Goal: Feedback & Contribution: Submit feedback/report problem

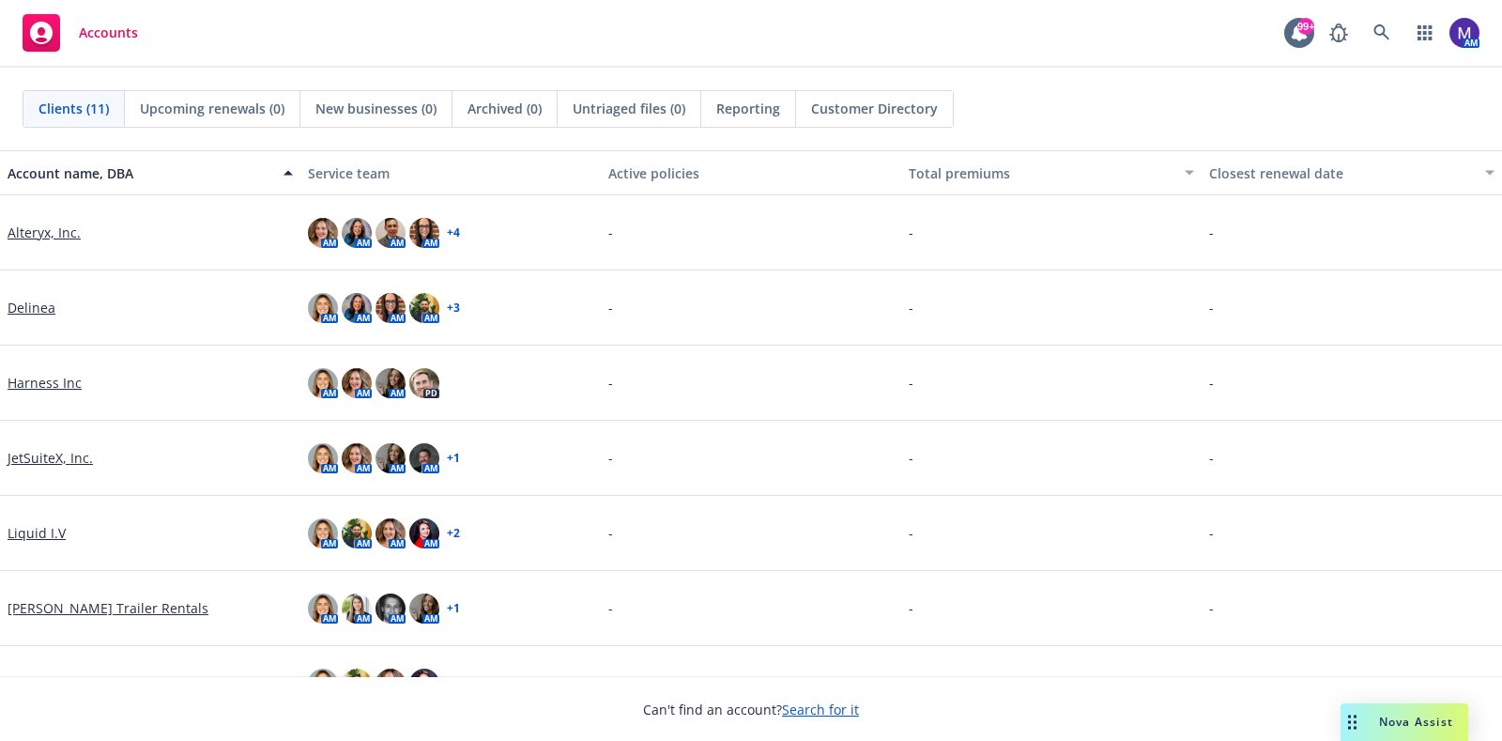
click at [23, 303] on link "Delinea" at bounding box center [32, 308] width 48 height 20
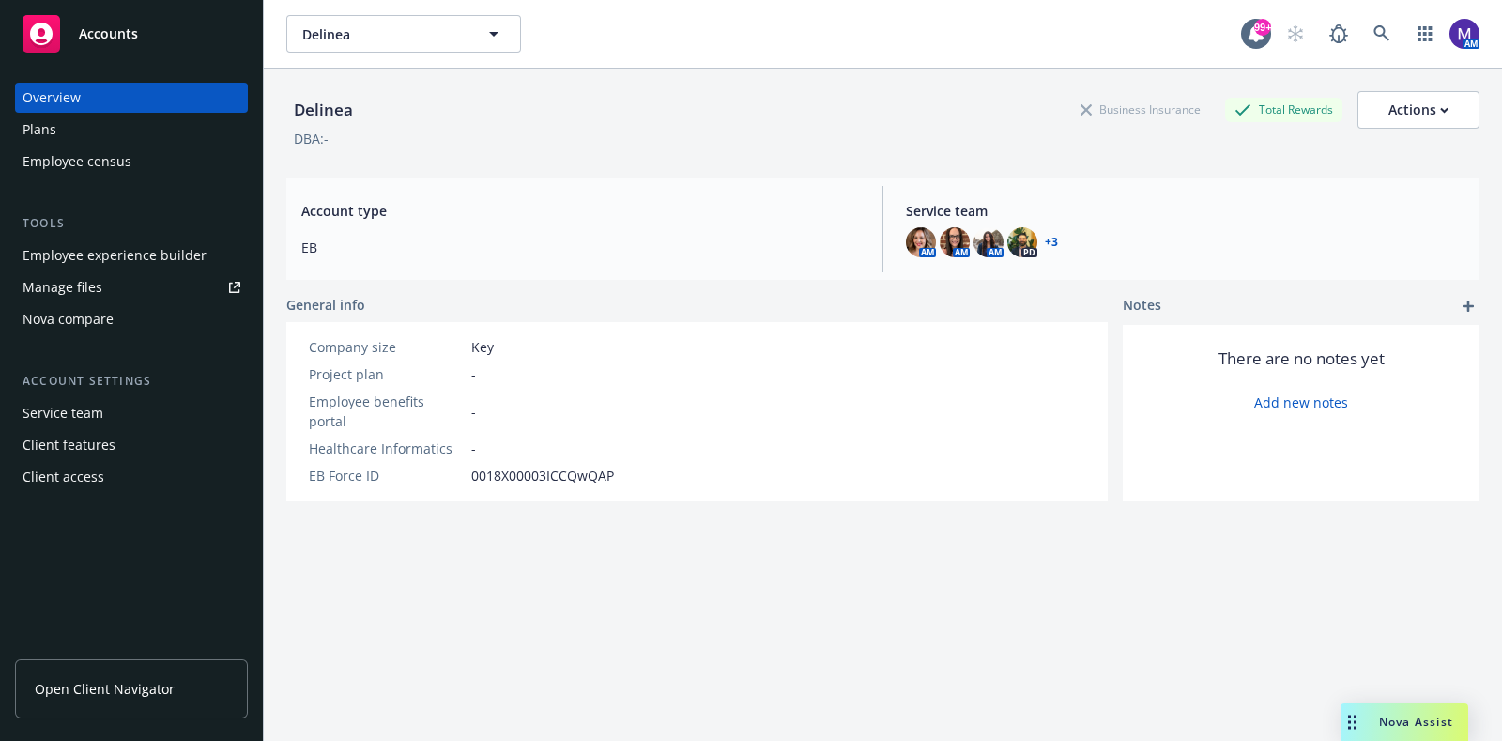
click at [135, 686] on span "Open Client Navigator" at bounding box center [105, 689] width 140 height 20
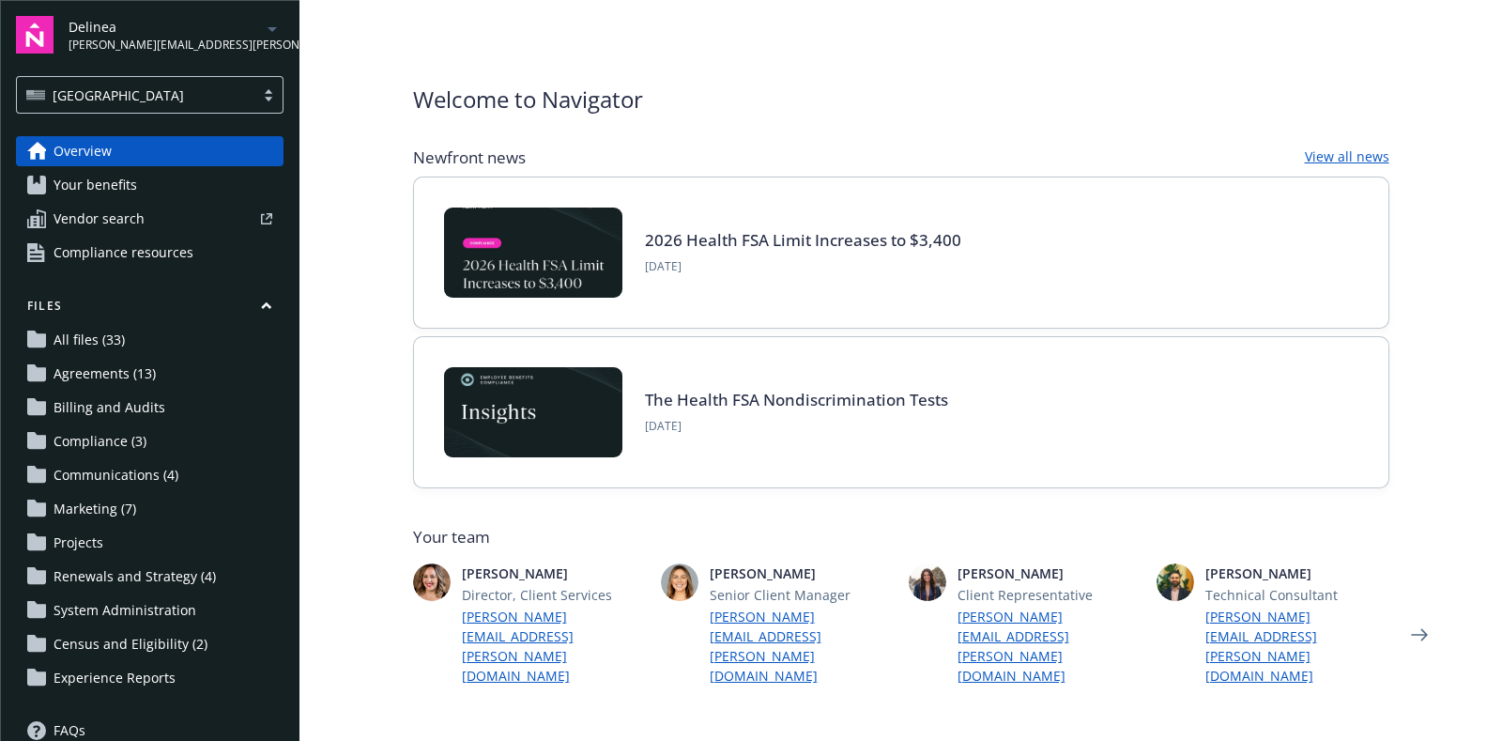
click at [150, 475] on span "Communications (4)" at bounding box center [116, 475] width 125 height 30
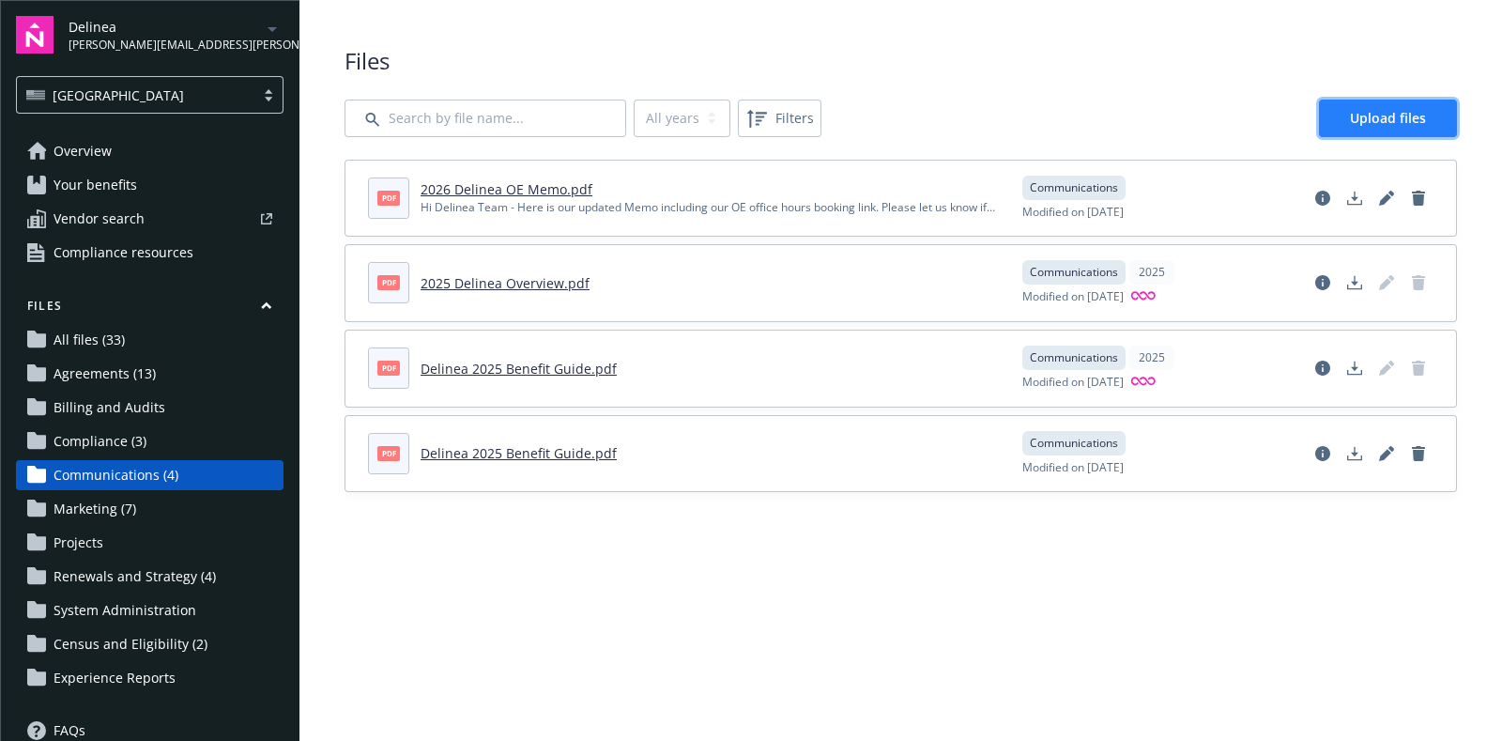
click at [1372, 116] on span "Upload files" at bounding box center [1388, 118] width 76 height 18
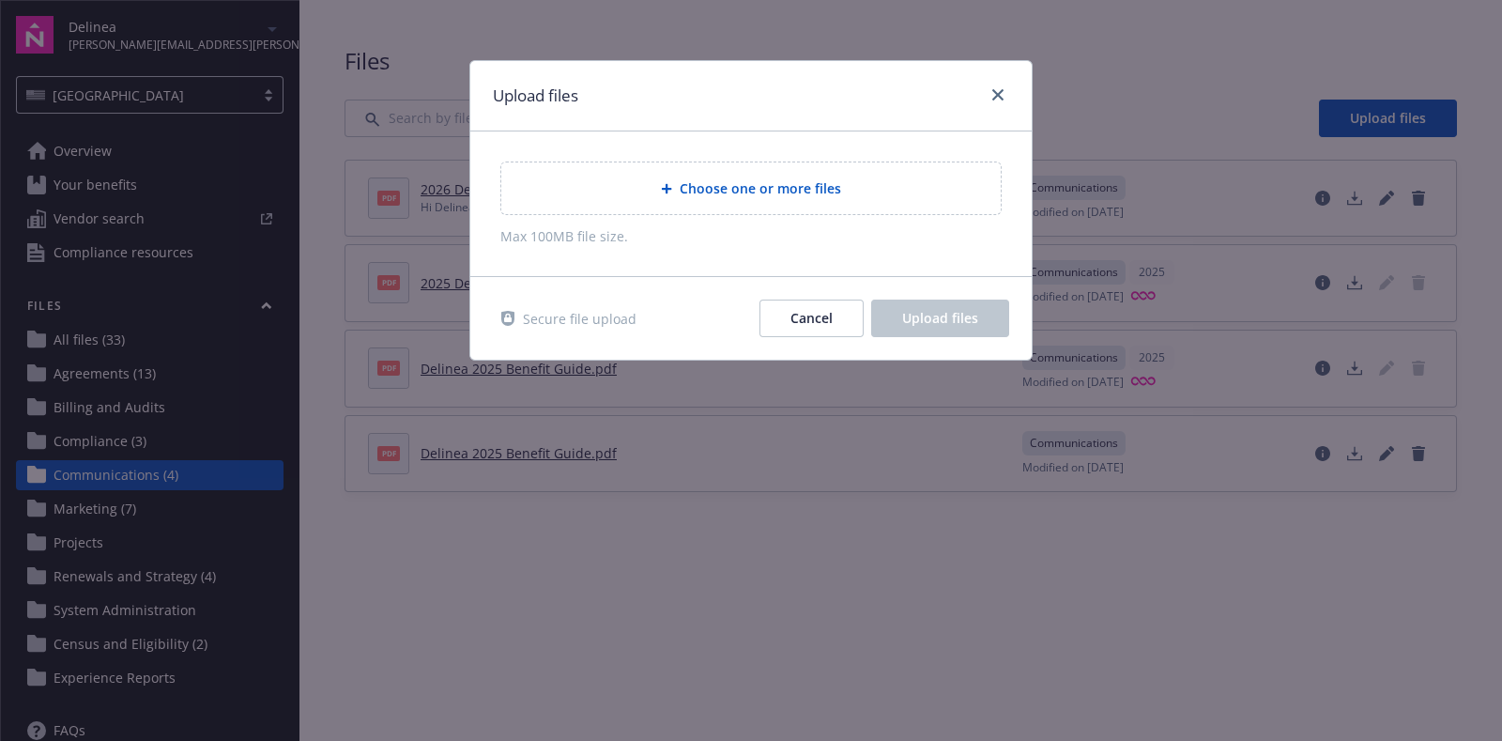
click at [727, 202] on div "Choose one or more files" at bounding box center [750, 188] width 499 height 52
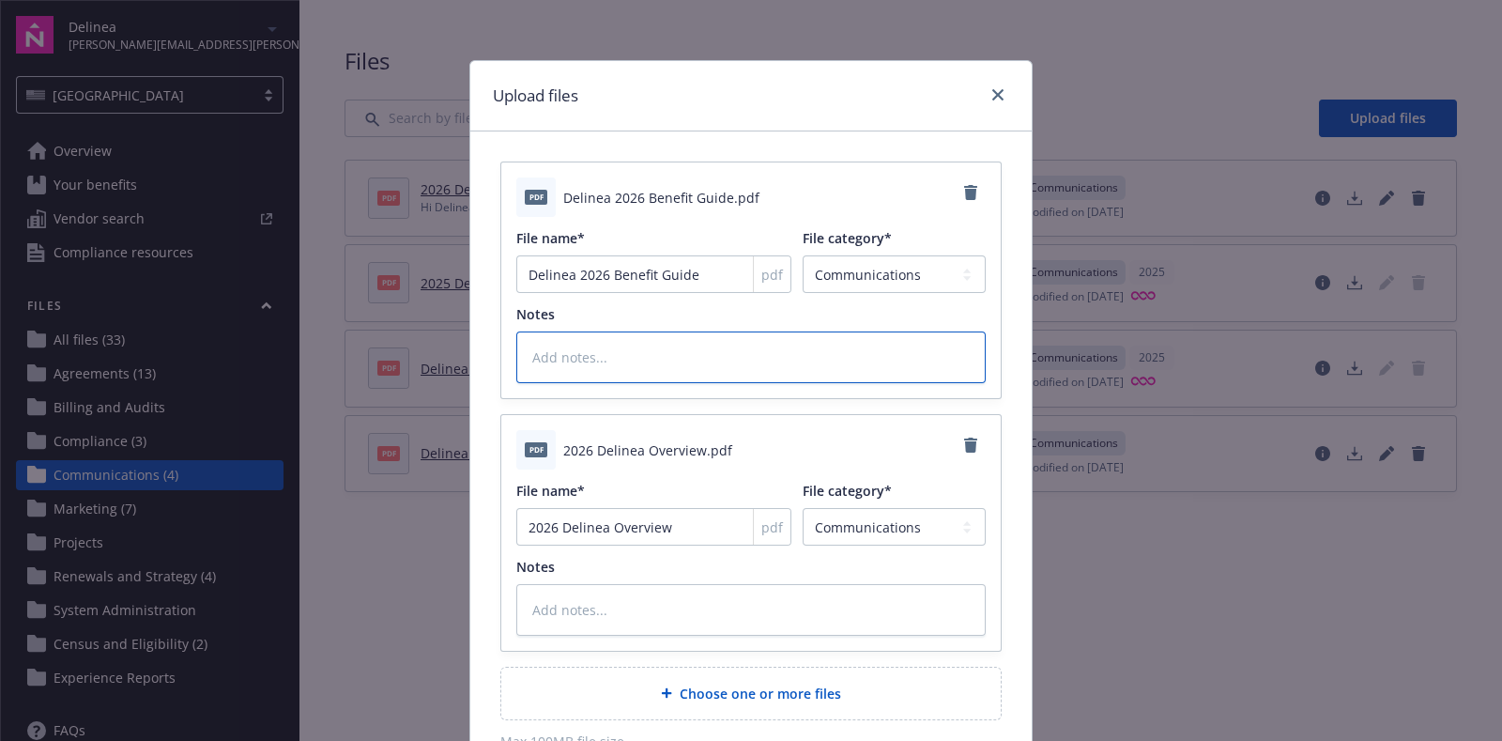
click at [731, 354] on textarea at bounding box center [750, 357] width 469 height 52
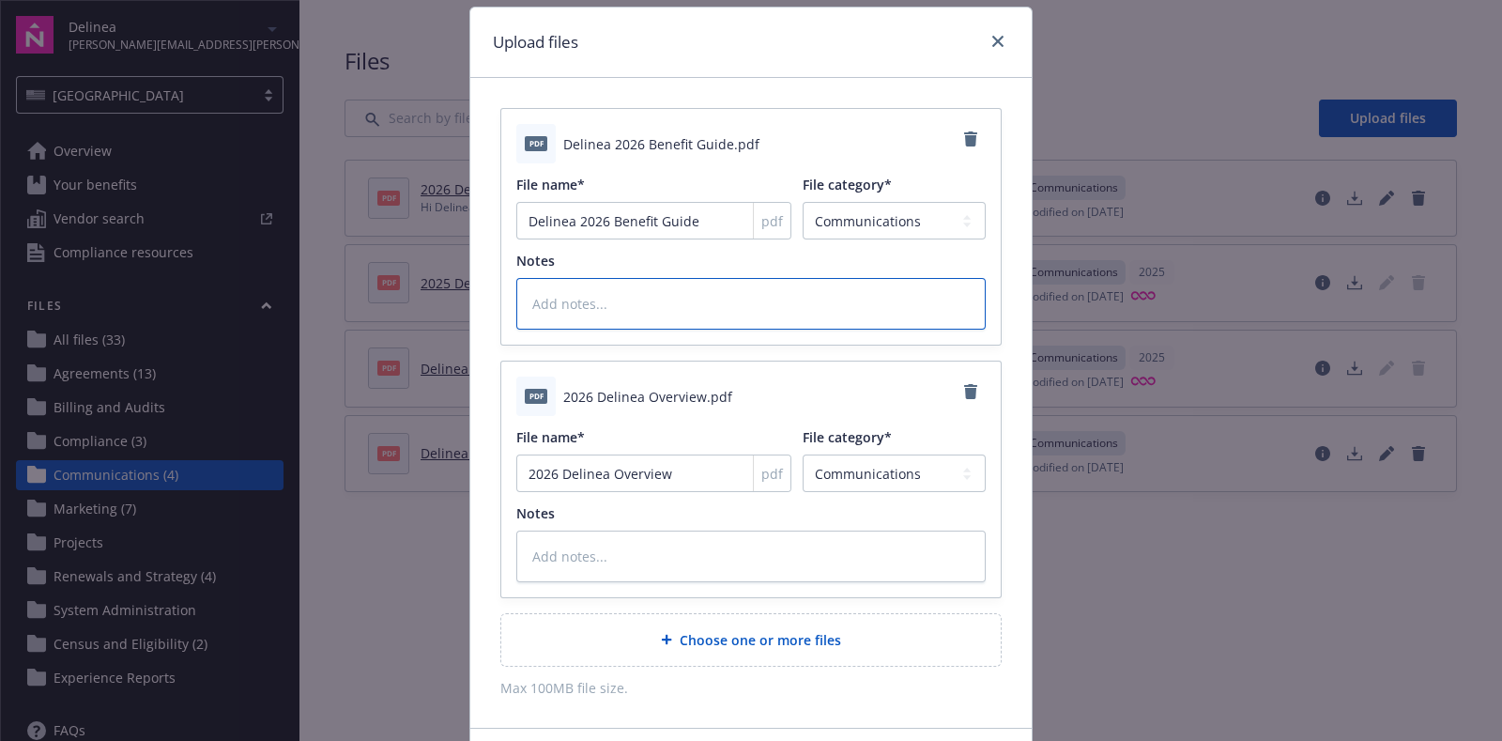
scroll to position [33, 0]
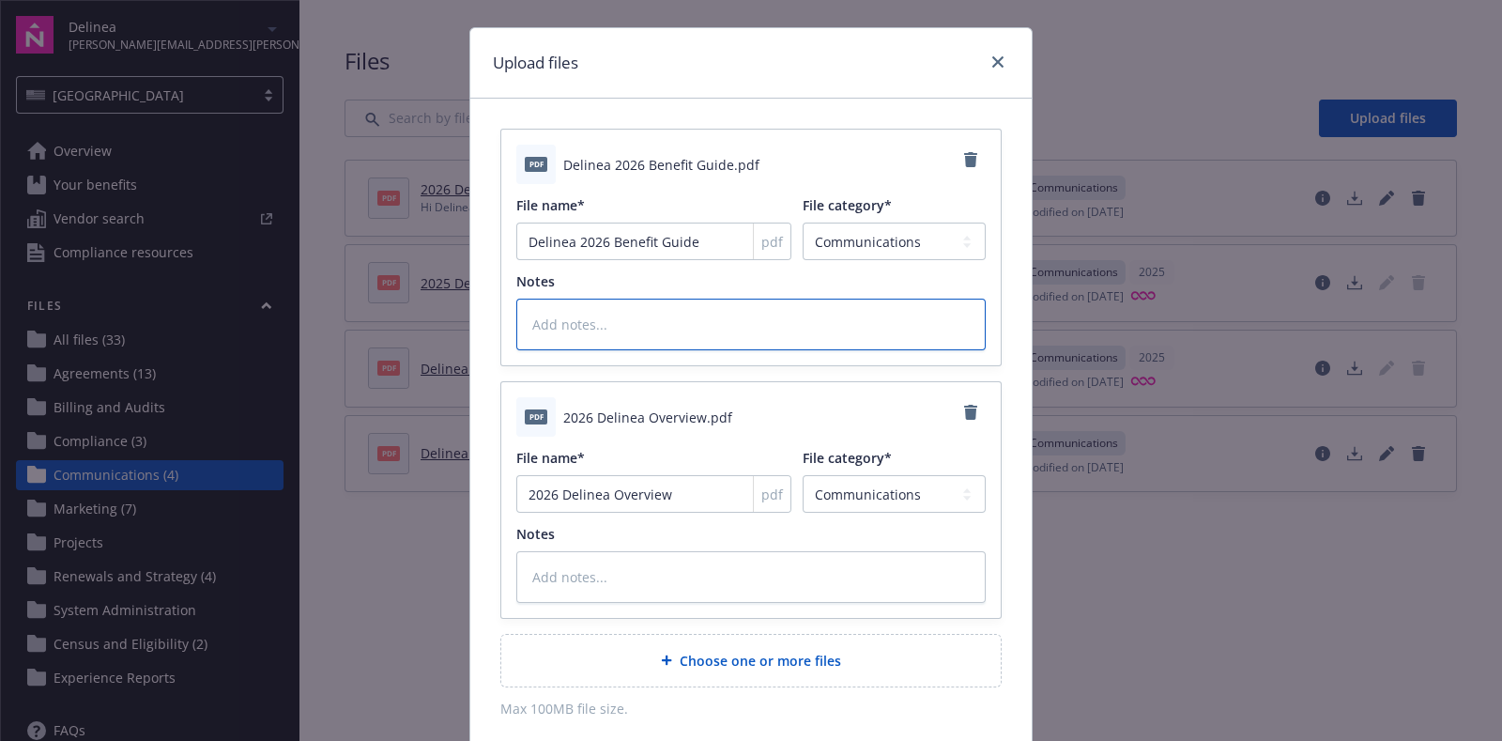
type textarea "x"
type textarea "H"
type textarea "x"
type textarea "Hi"
type textarea "x"
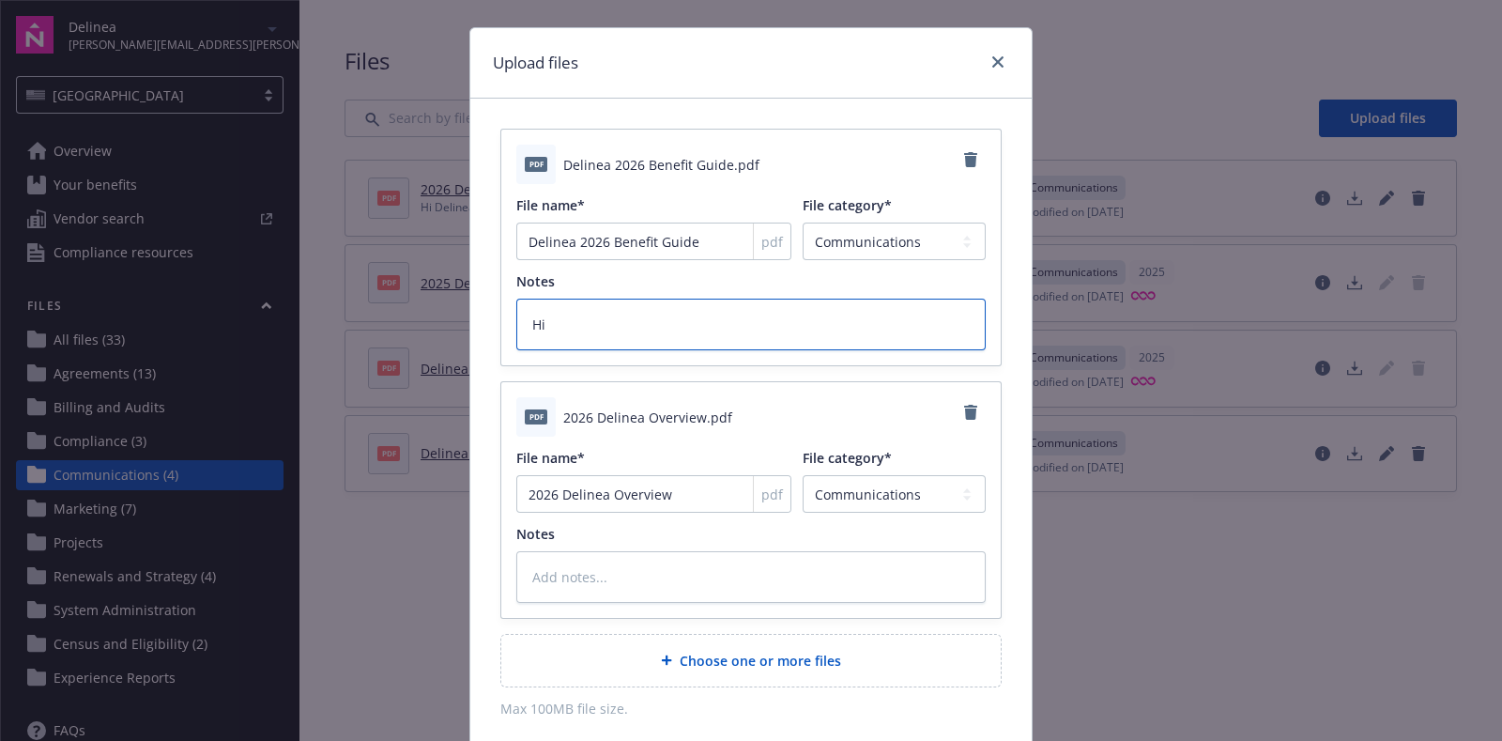
type textarea "Hi"
type textarea "x"
type textarea "Hi D"
type textarea "x"
type textarea "Hi De"
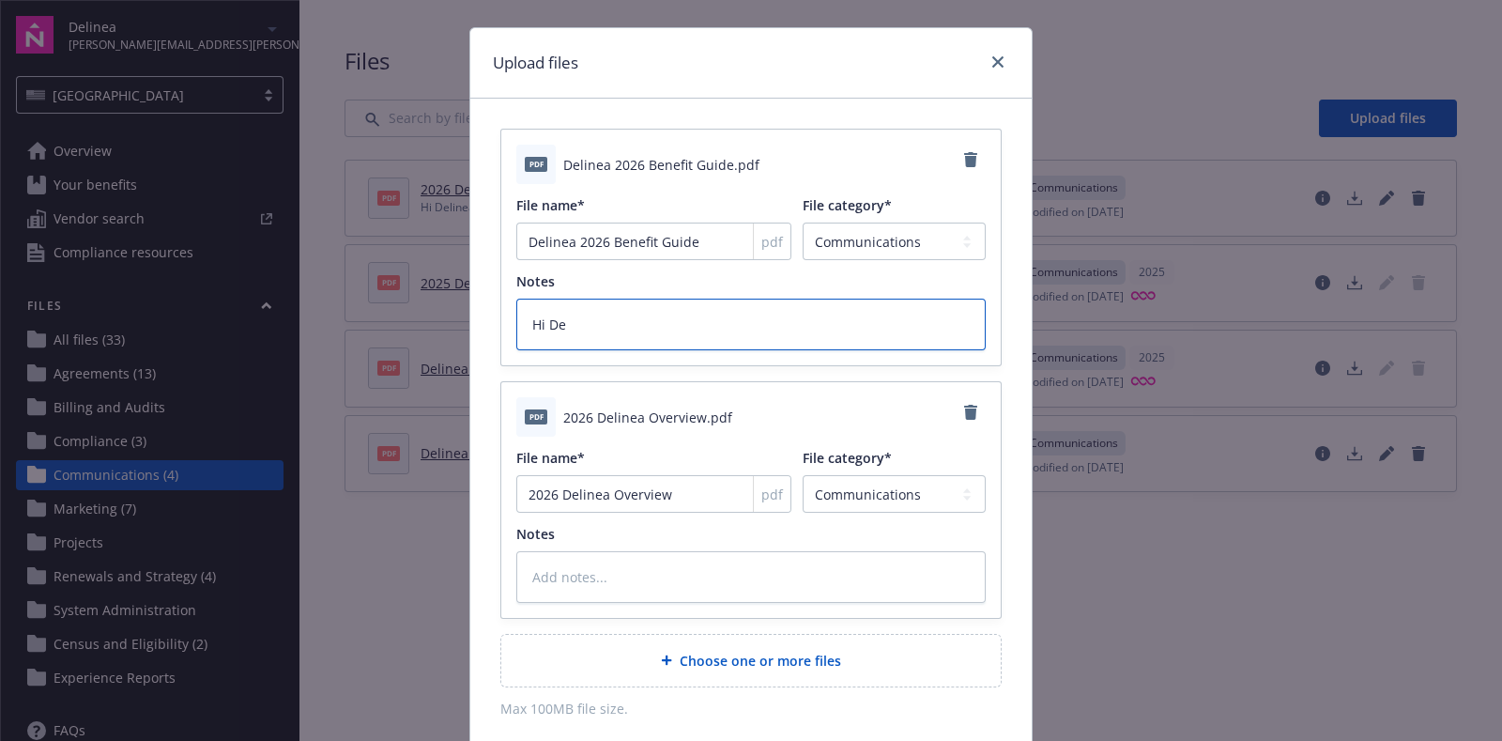
type textarea "x"
type textarea "Hi Del"
type textarea "x"
type textarea "Hi Deli"
type textarea "x"
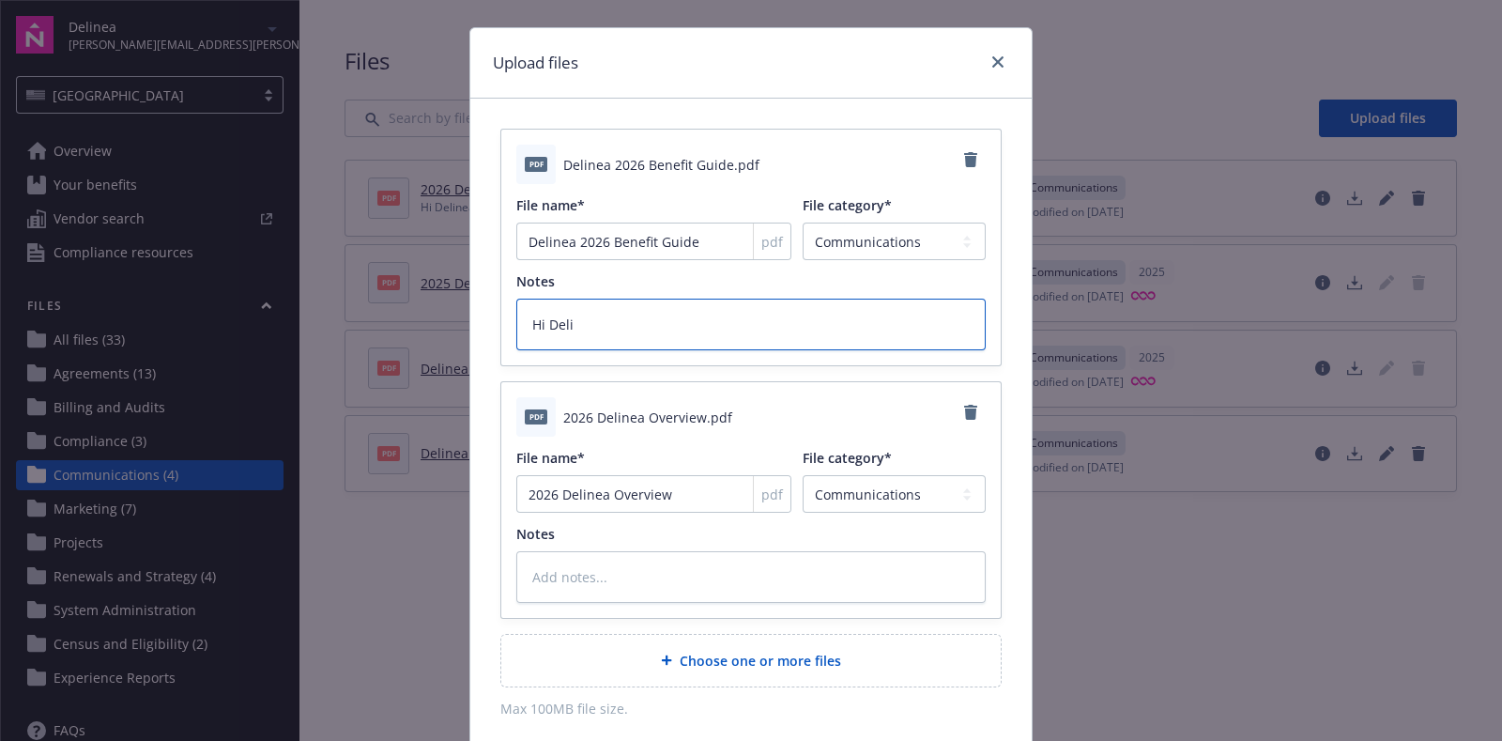
type textarea "Hi Delin"
type textarea "x"
type textarea "Hi Deline"
type textarea "x"
type textarea "Hi Delinea"
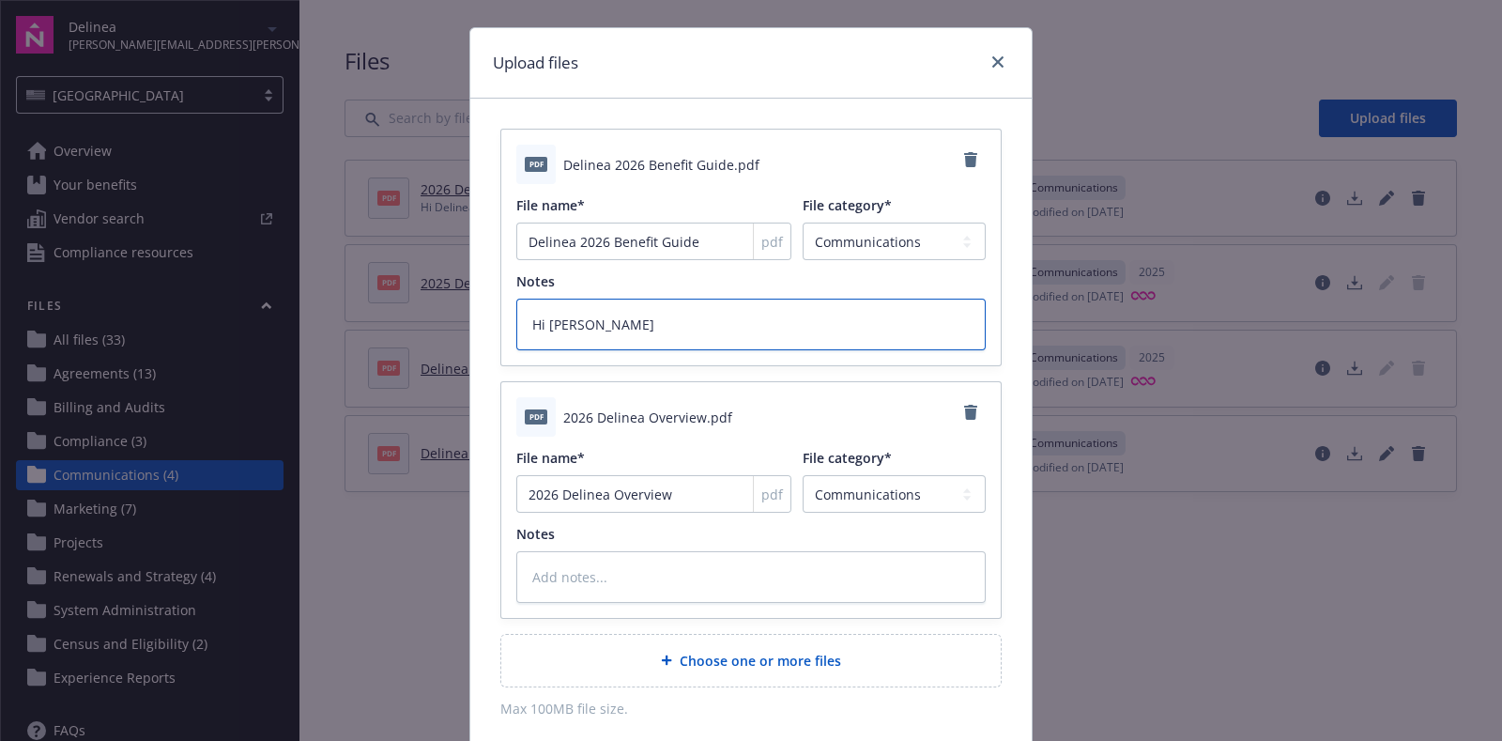
type textarea "x"
type textarea "Hi Delinea"
type textarea "x"
type textarea "Hi Delinea T"
type textarea "x"
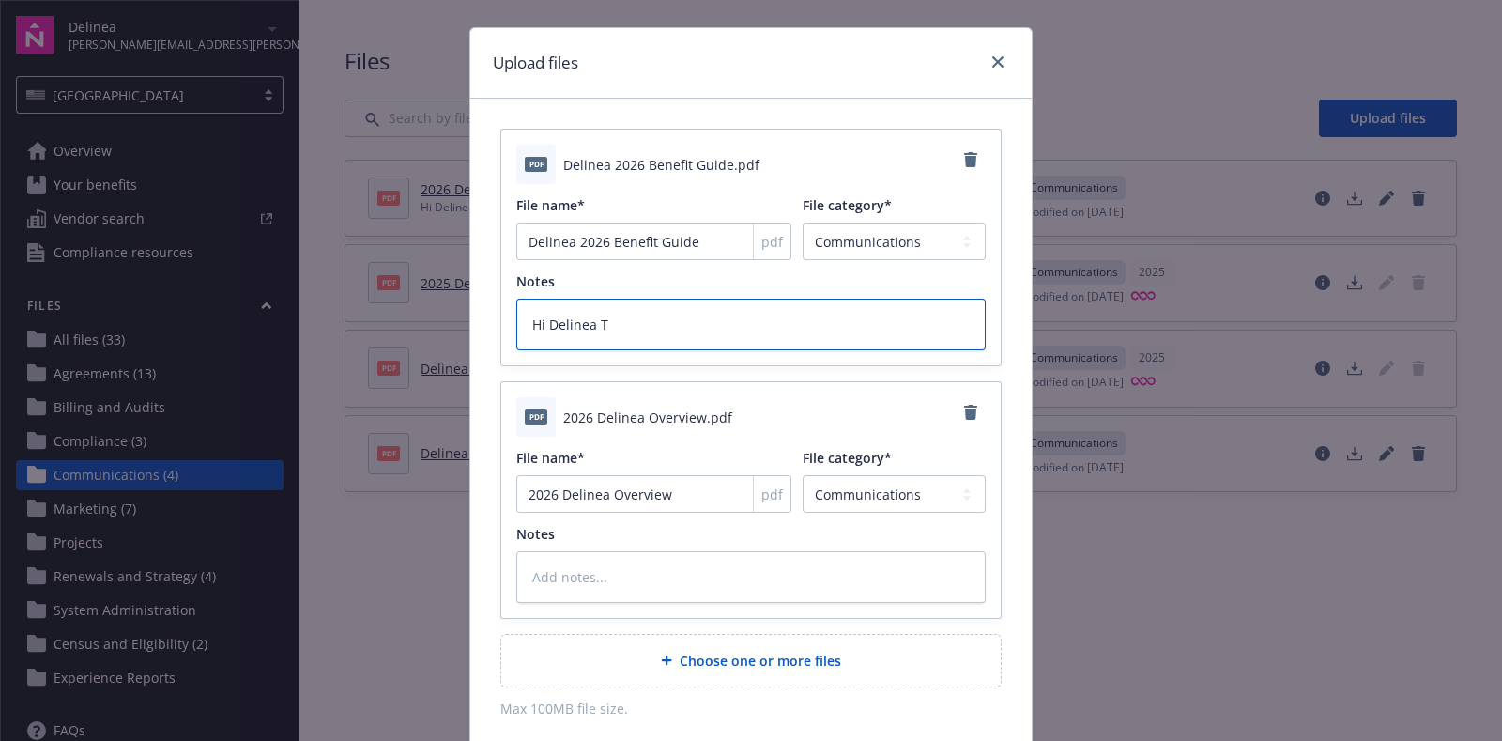
type textarea "Hi Delinea Te"
type textarea "x"
type textarea "Hi Delinea Tea"
type textarea "x"
type textarea "Hi Delinea Team"
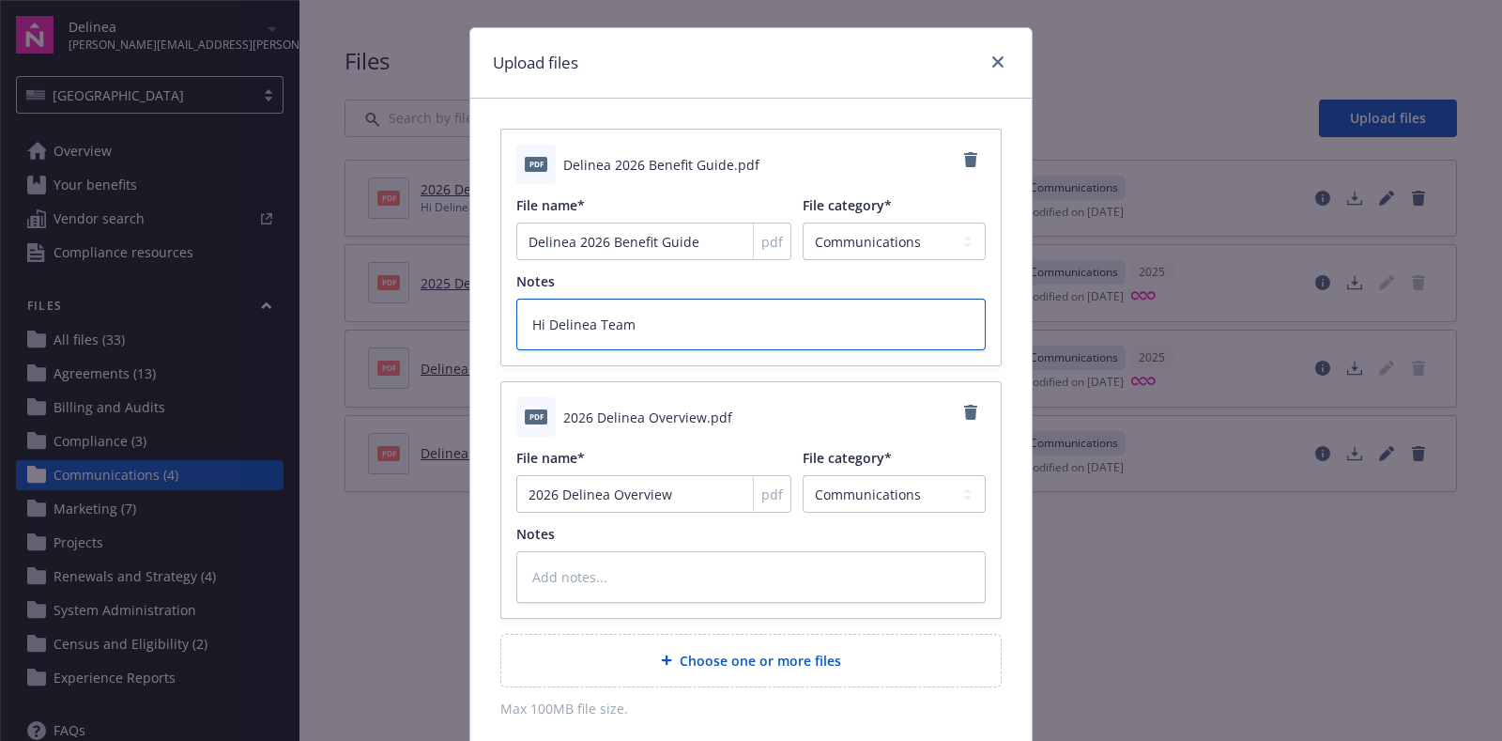
type textarea "x"
type textarea "Hi Delinea Team"
type textarea "x"
type textarea "Hi Delinea Team -"
type textarea "x"
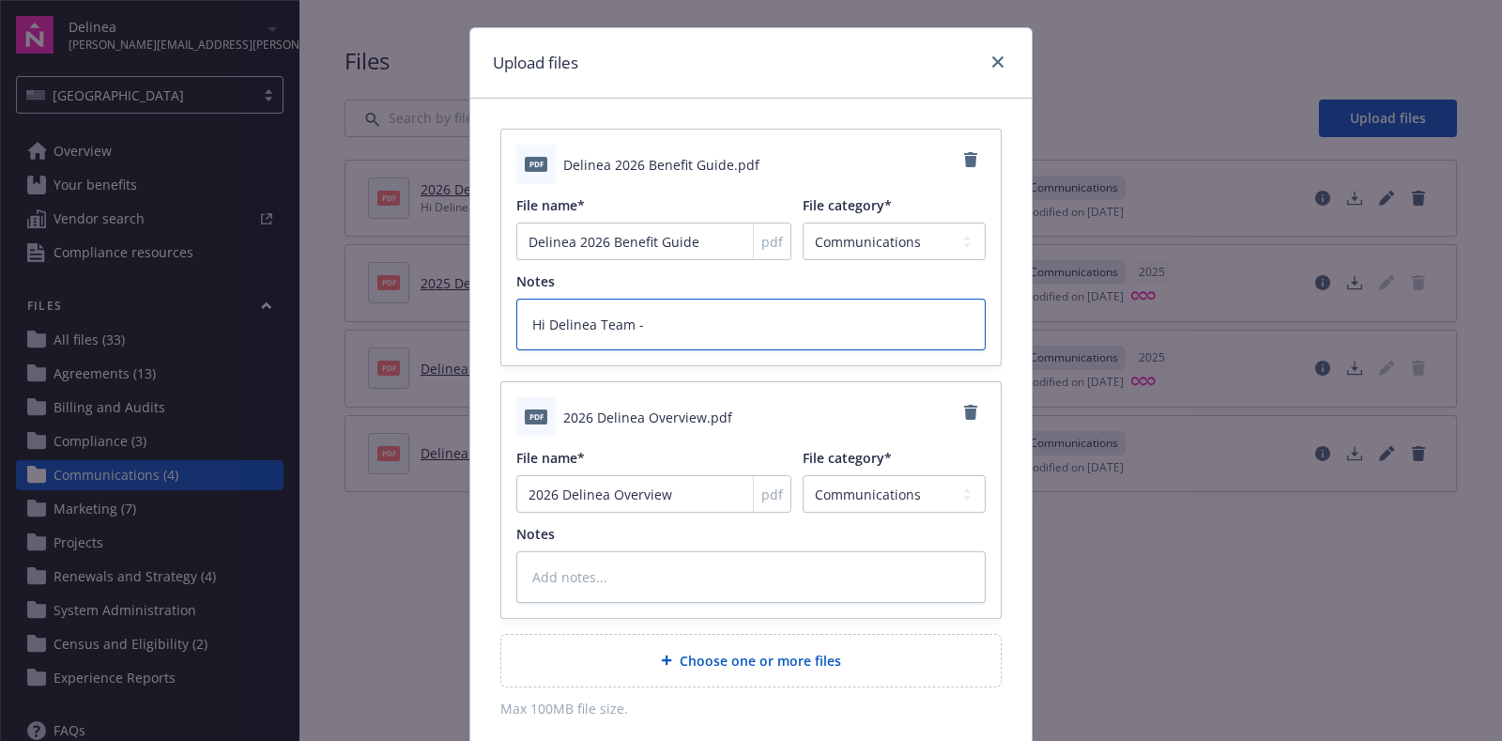
type textarea "Hi Delinea Team -"
type textarea "x"
type textarea "Hi Delinea Team - P"
type textarea "x"
type textarea "Hi Delinea Team - Pl"
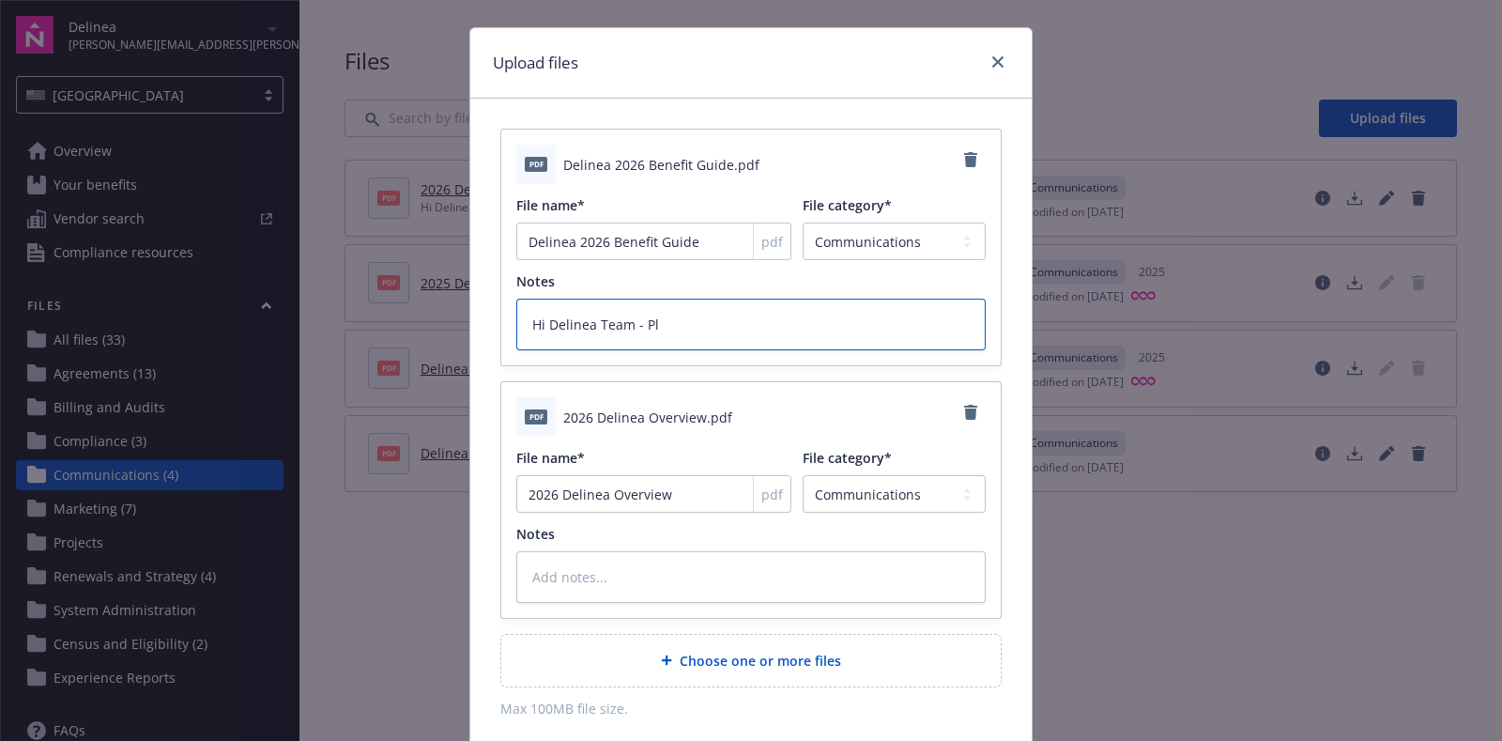
type textarea "x"
type textarea "Hi Delinea Team - Ple"
type textarea "x"
type textarea "Hi Delinea Team - Plea"
type textarea "x"
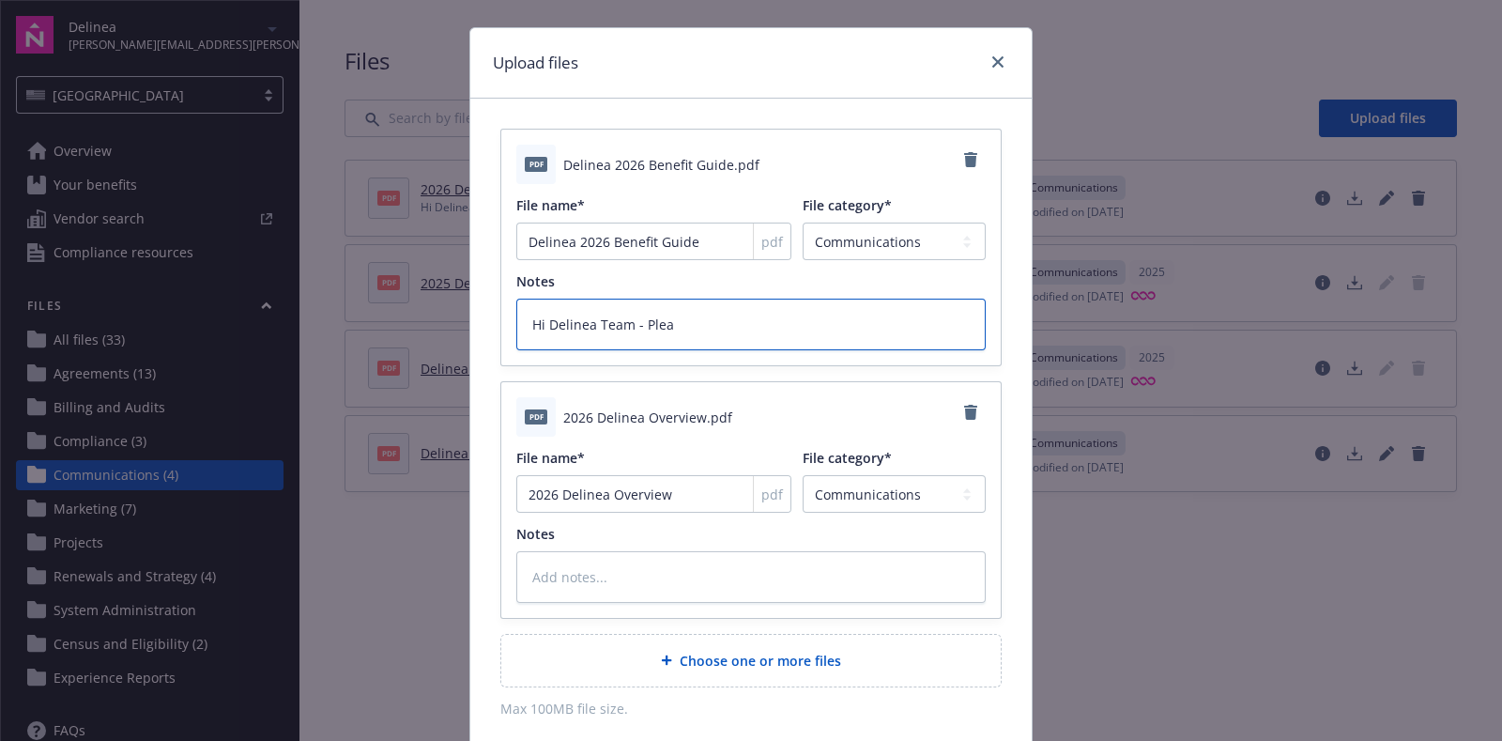
type textarea "Hi Delinea Team - Pleas"
type textarea "x"
type textarea "Hi Delinea Team - Please"
type textarea "x"
type textarea "Hi Delinea Team - Please s"
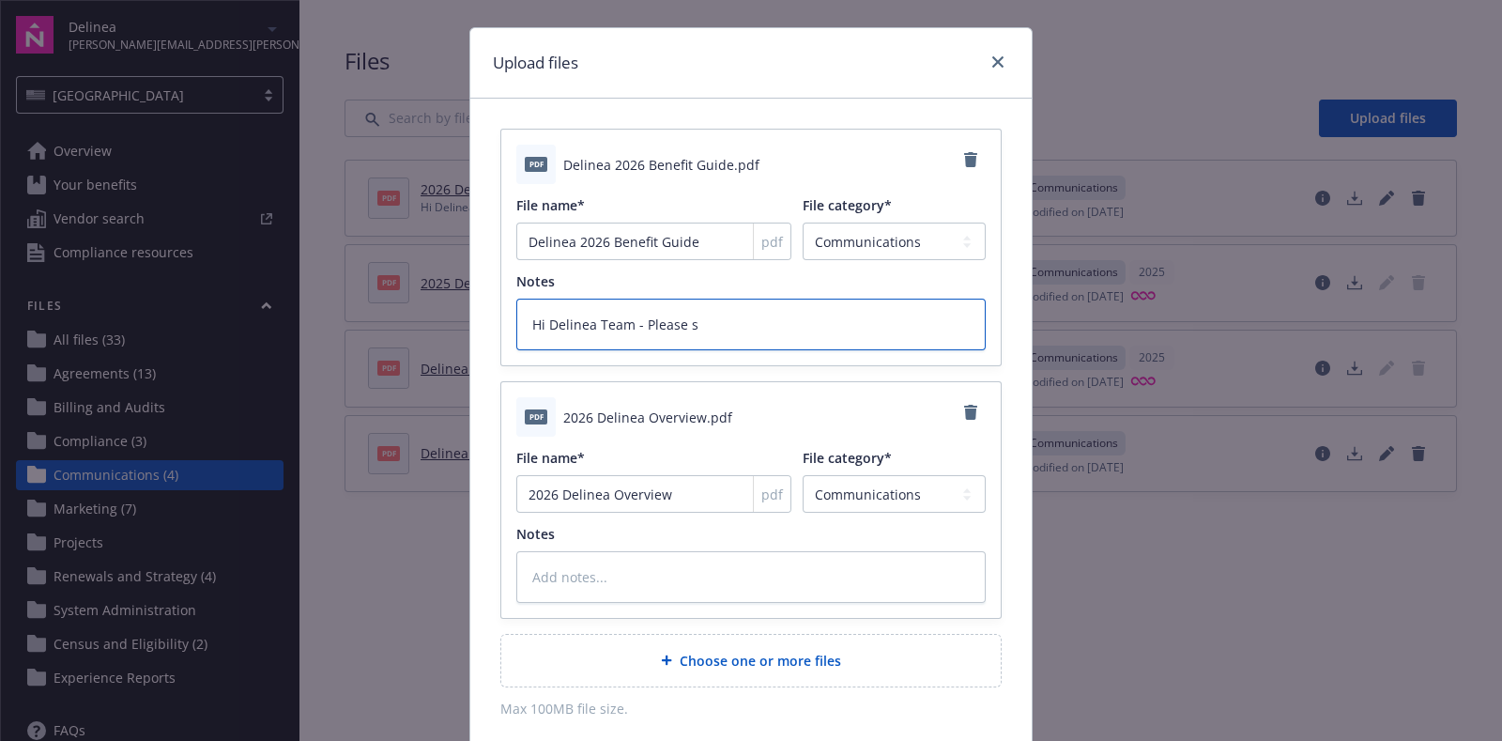
type textarea "x"
type textarea "Hi Delinea Team - Please se"
type textarea "x"
type textarea "Hi Delinea Team - Please see"
type textarea "x"
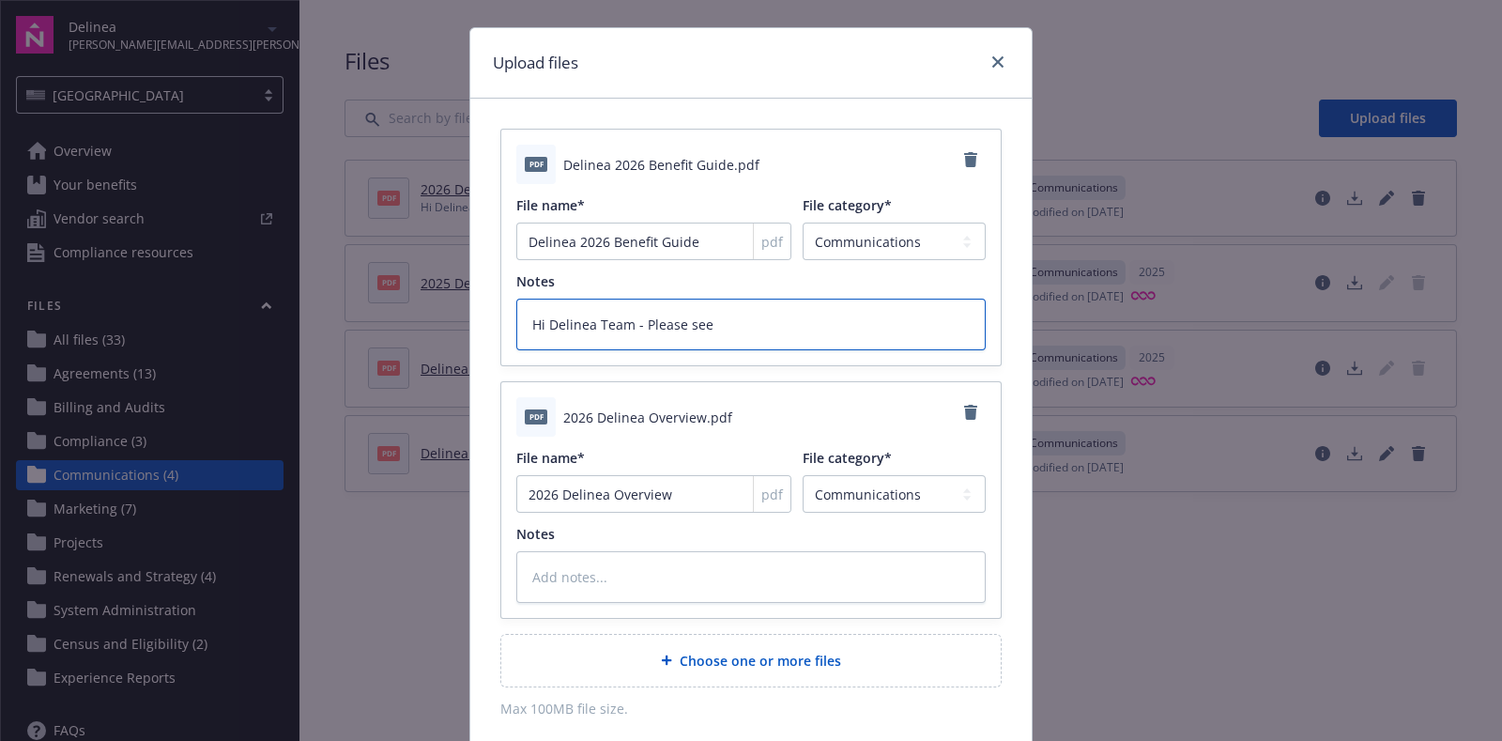
type textarea "Hi Delinea Team - Please see"
type textarea "x"
type textarea "Hi Delinea Team - Please see"
type textarea "x"
type textarea "Hi Delinea Team - Please se"
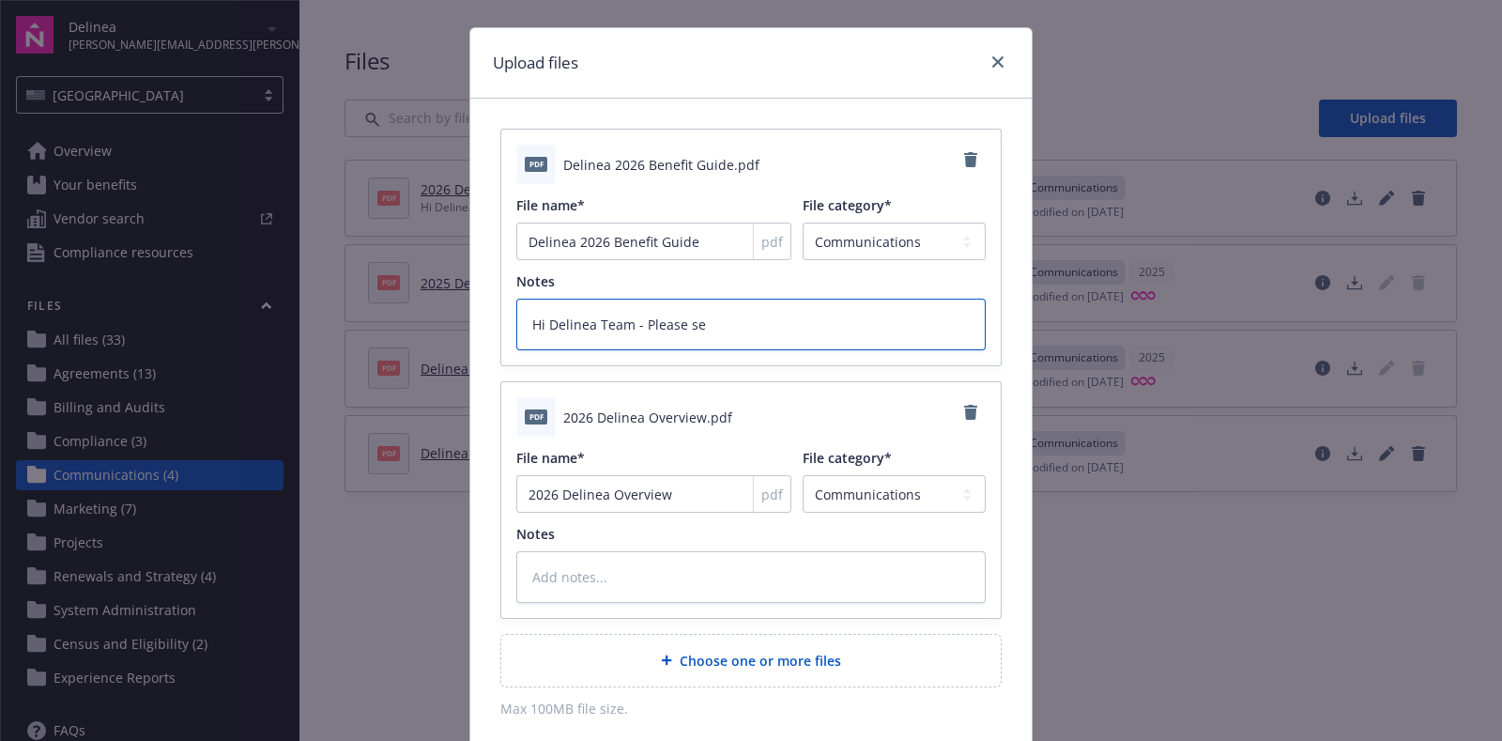
type textarea "x"
type textarea "Hi Delinea Team - Please s"
type textarea "x"
type textarea "Hi Delinea Team - Please"
type textarea "x"
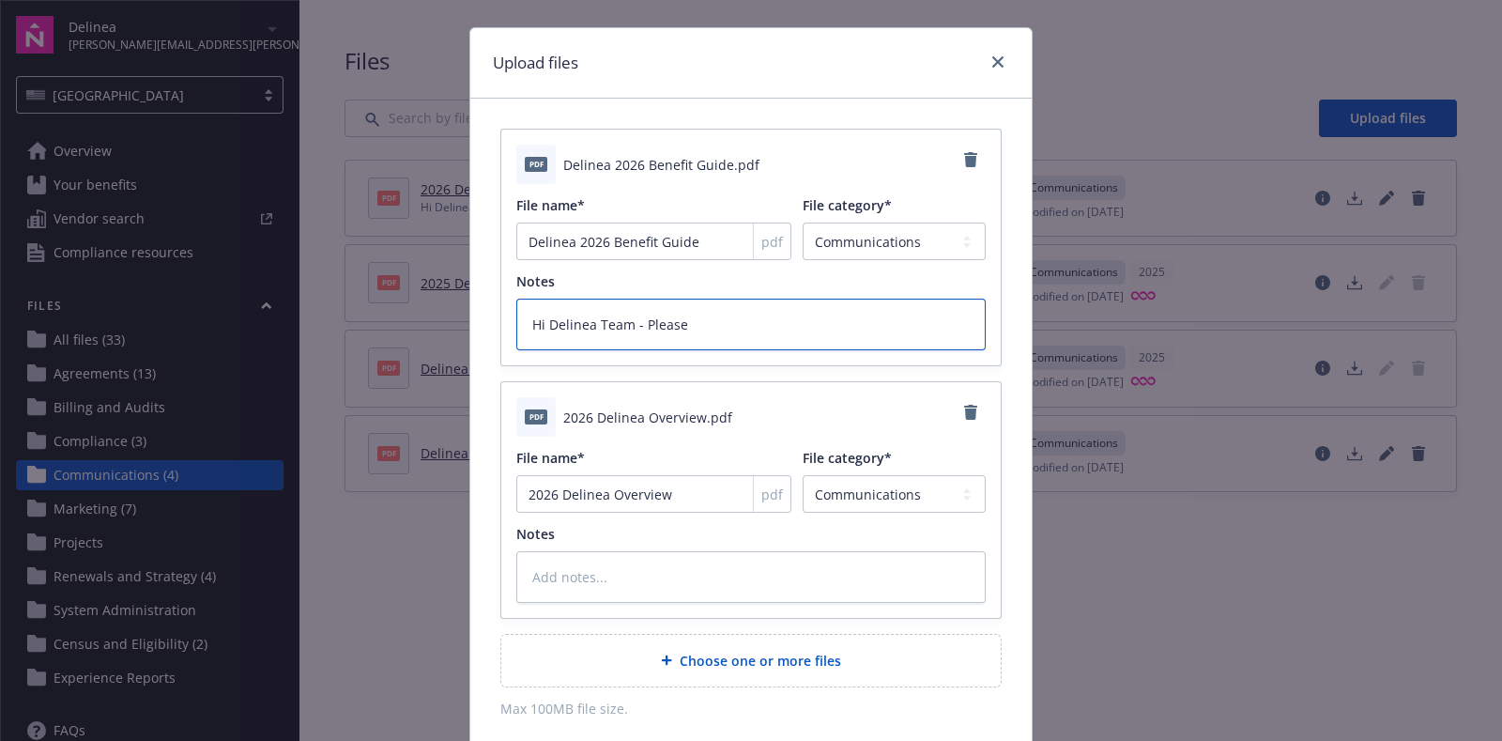
type textarea "Hi Delinea Team - Please"
type textarea "x"
type textarea "Hi Delinea Team - Pleas"
type textarea "x"
type textarea "Hi Delinea Team - Plea"
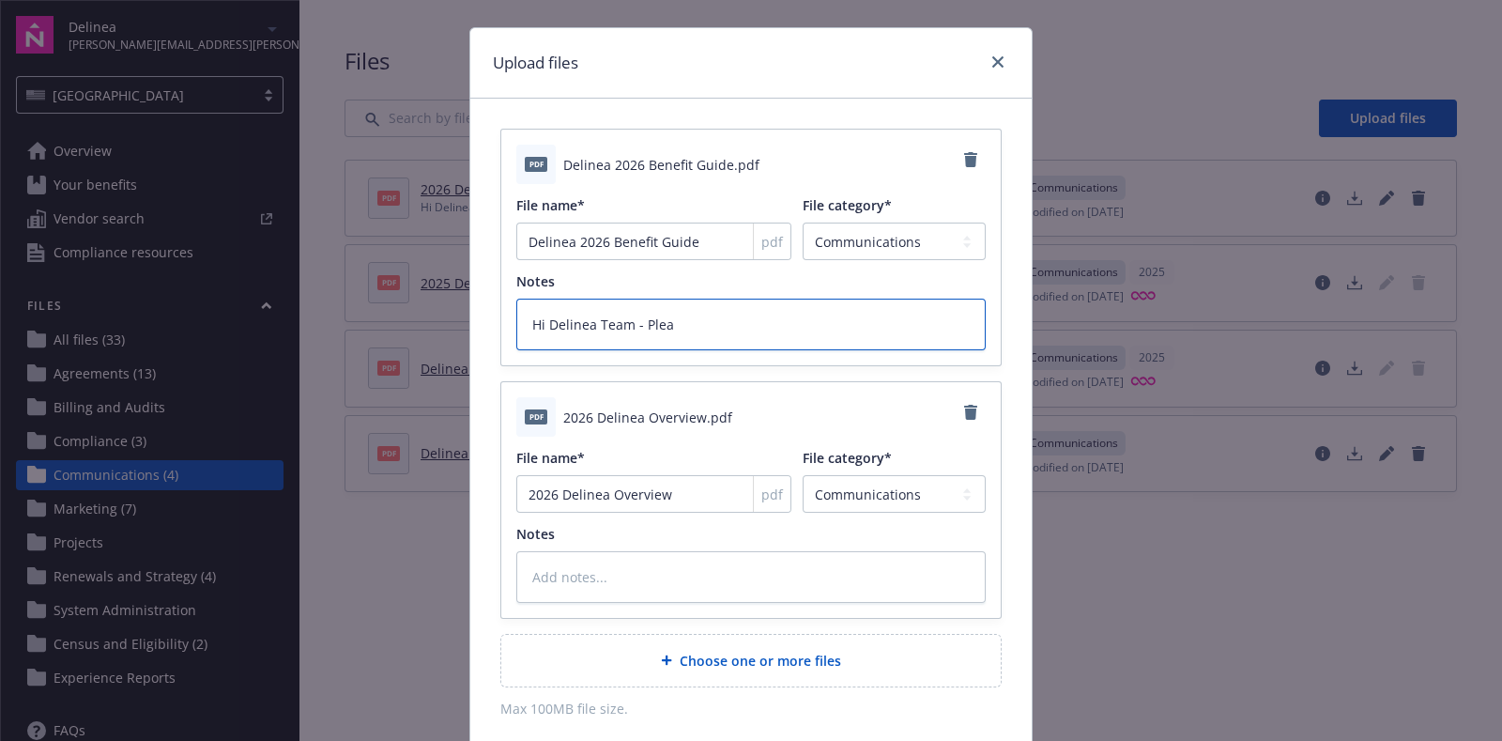
type textarea "x"
type textarea "Hi Delinea Team - Ple"
type textarea "x"
type textarea "Hi Delinea Team - Pl"
type textarea "x"
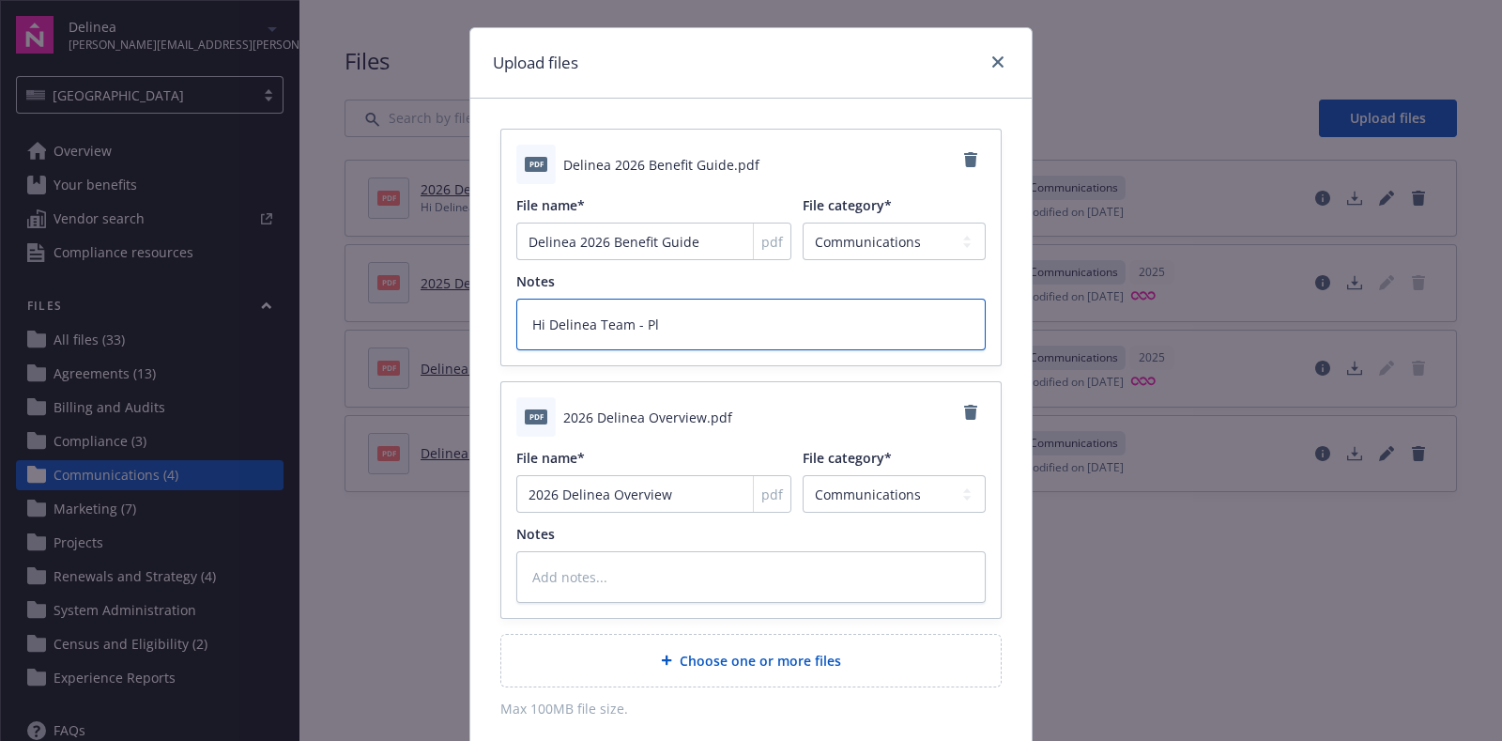
type textarea "Hi Delinea Team - P"
type textarea "x"
type textarea "Hi Delinea Team -"
type textarea "x"
type textarea "Hi Delinea Team - W"
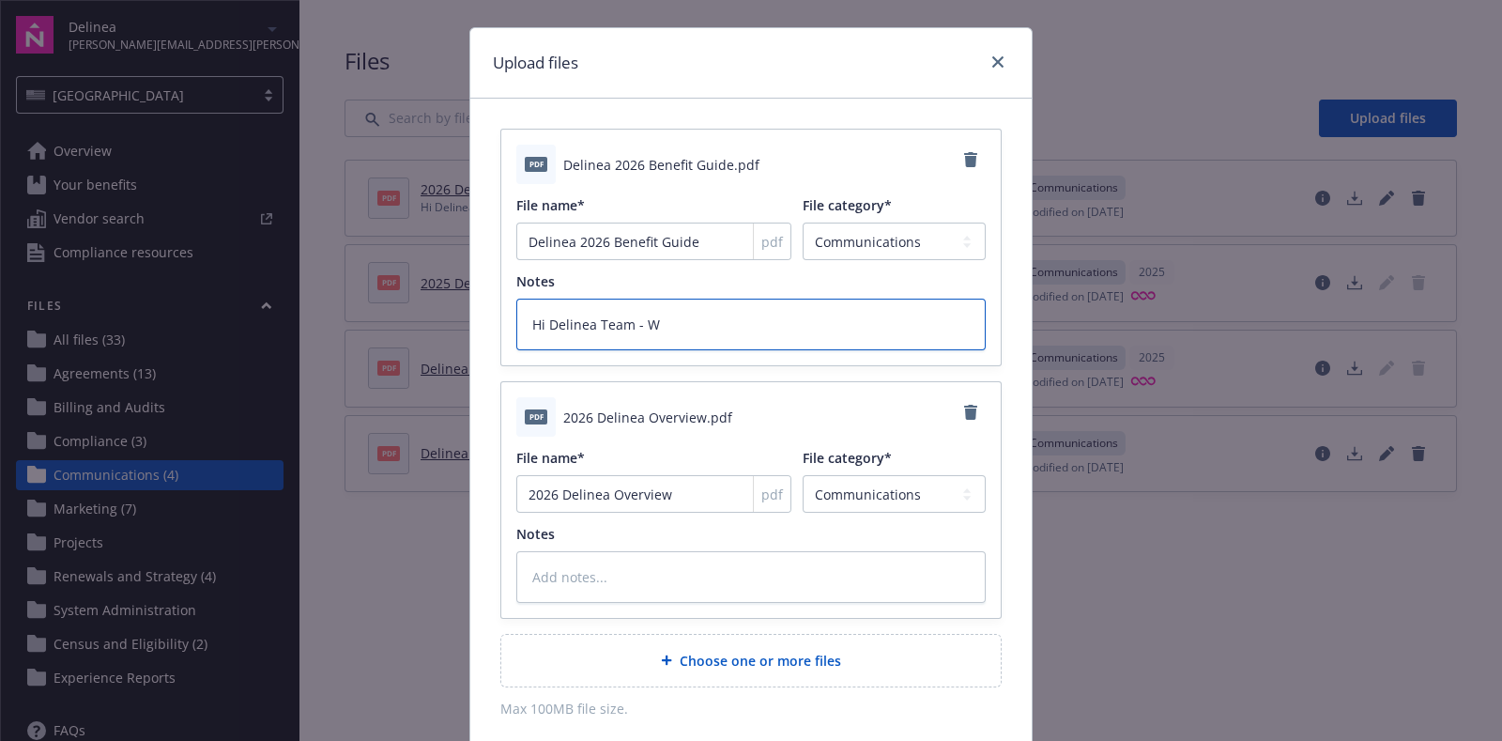
type textarea "x"
type textarea "Hi Delinea Team - We"
type textarea "x"
type textarea "Hi Delinea Team - We'"
type textarea "x"
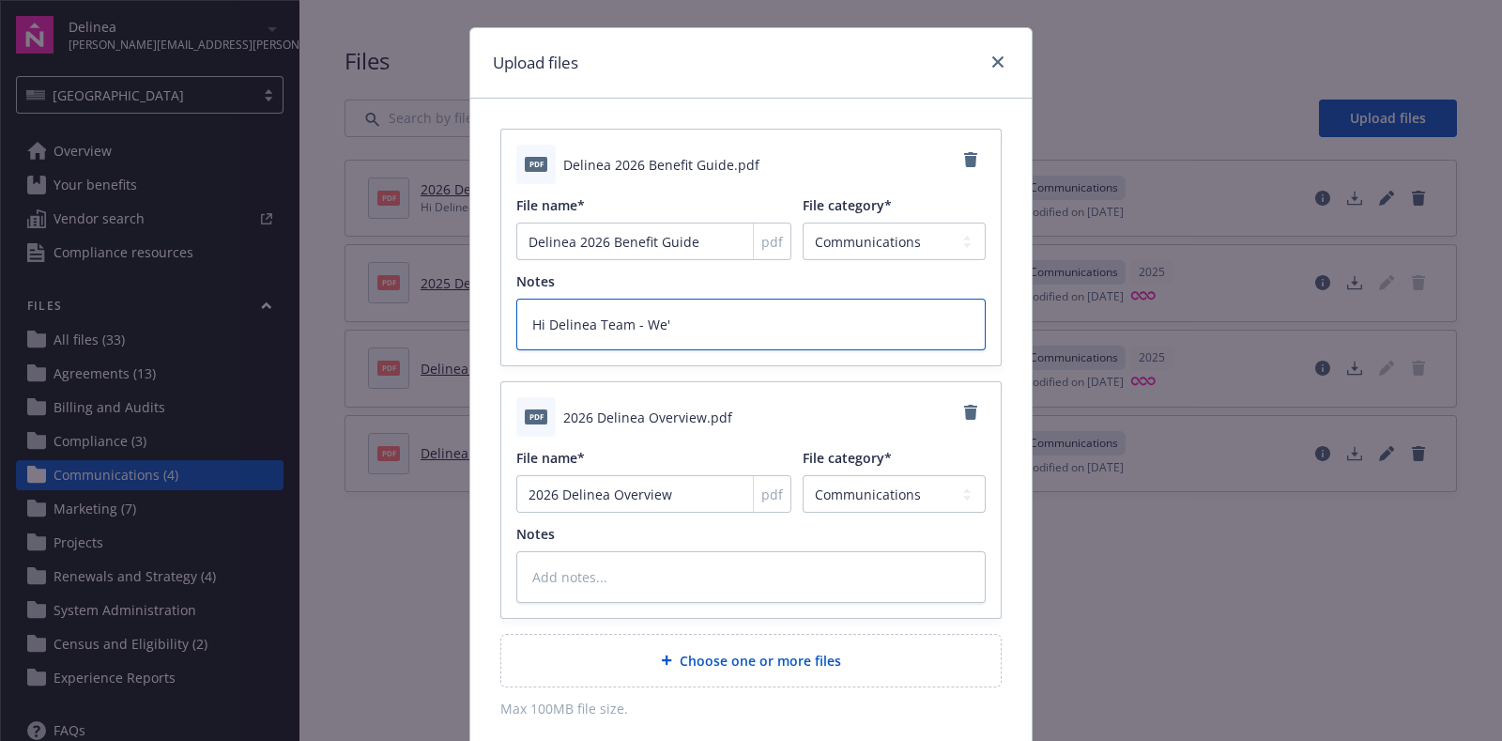
type textarea "Hi Delinea Team - We'v"
type textarea "x"
type textarea "Hi Delinea Team - We've"
type textarea "x"
type textarea "Hi Delinea Team - We've u"
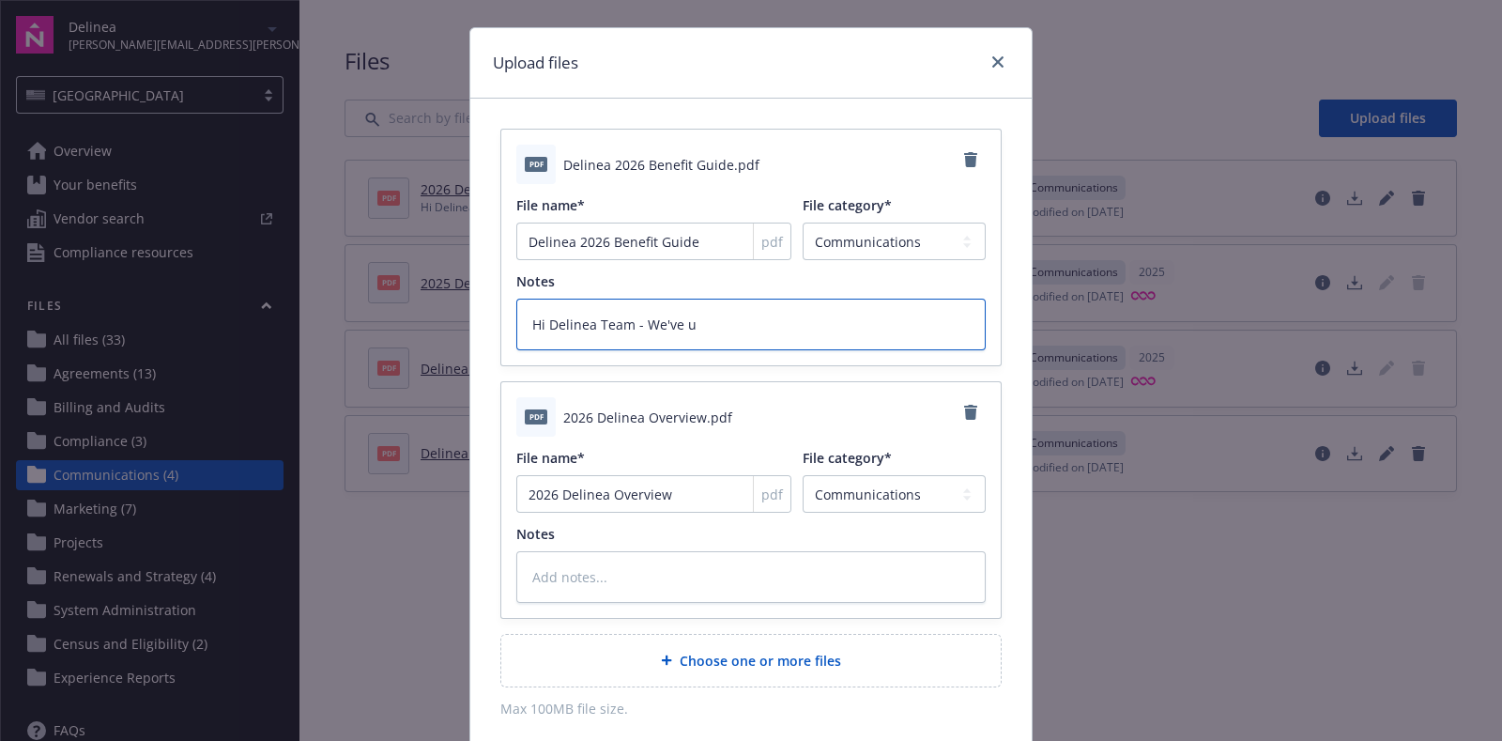
type textarea "x"
type textarea "Hi Delinea Team - We've up"
type textarea "x"
type textarea "Hi Delinea Team - We've upd"
type textarea "x"
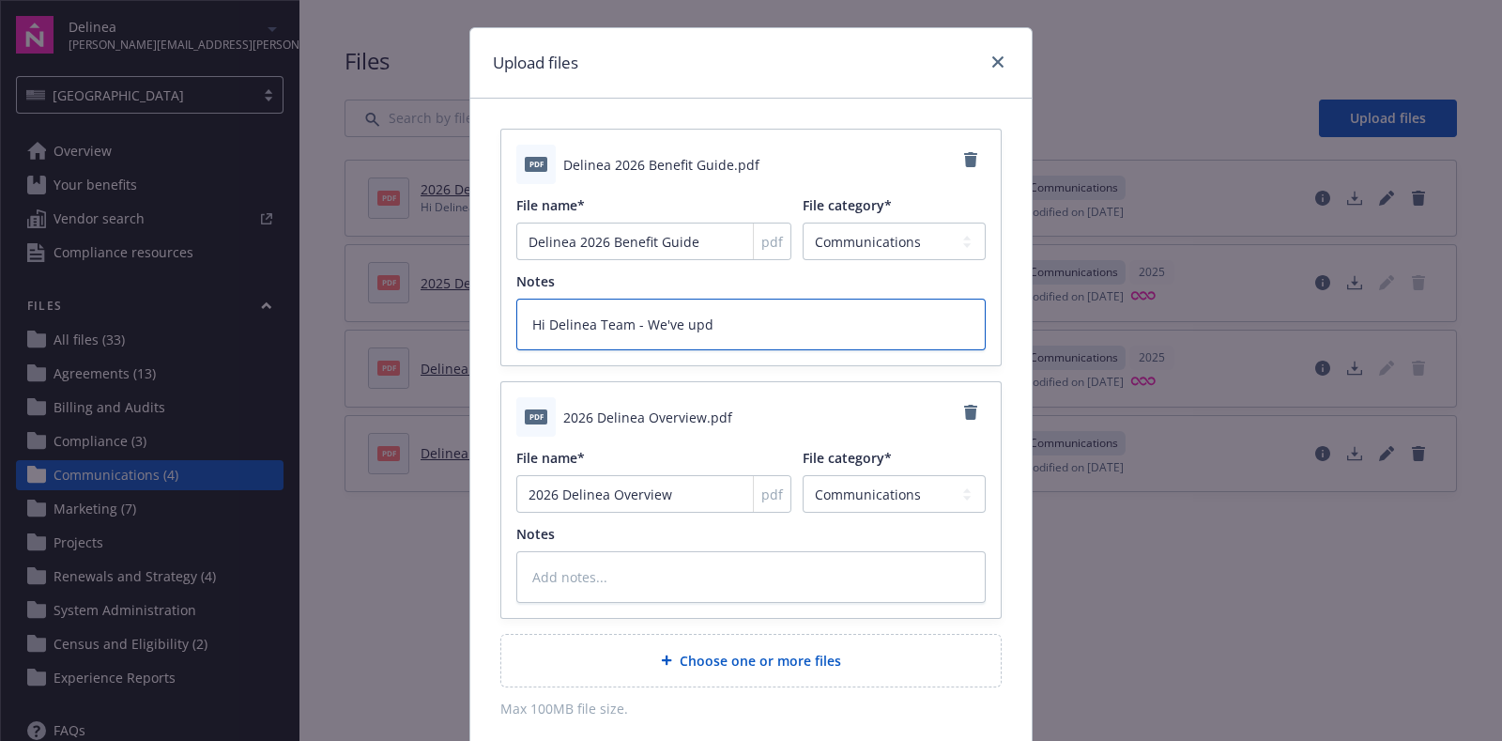
type textarea "Hi Delinea Team - We've upda"
type textarea "x"
type textarea "Hi Delinea Team - We've updat"
type textarea "x"
type textarea "Hi Delinea Team - We've update"
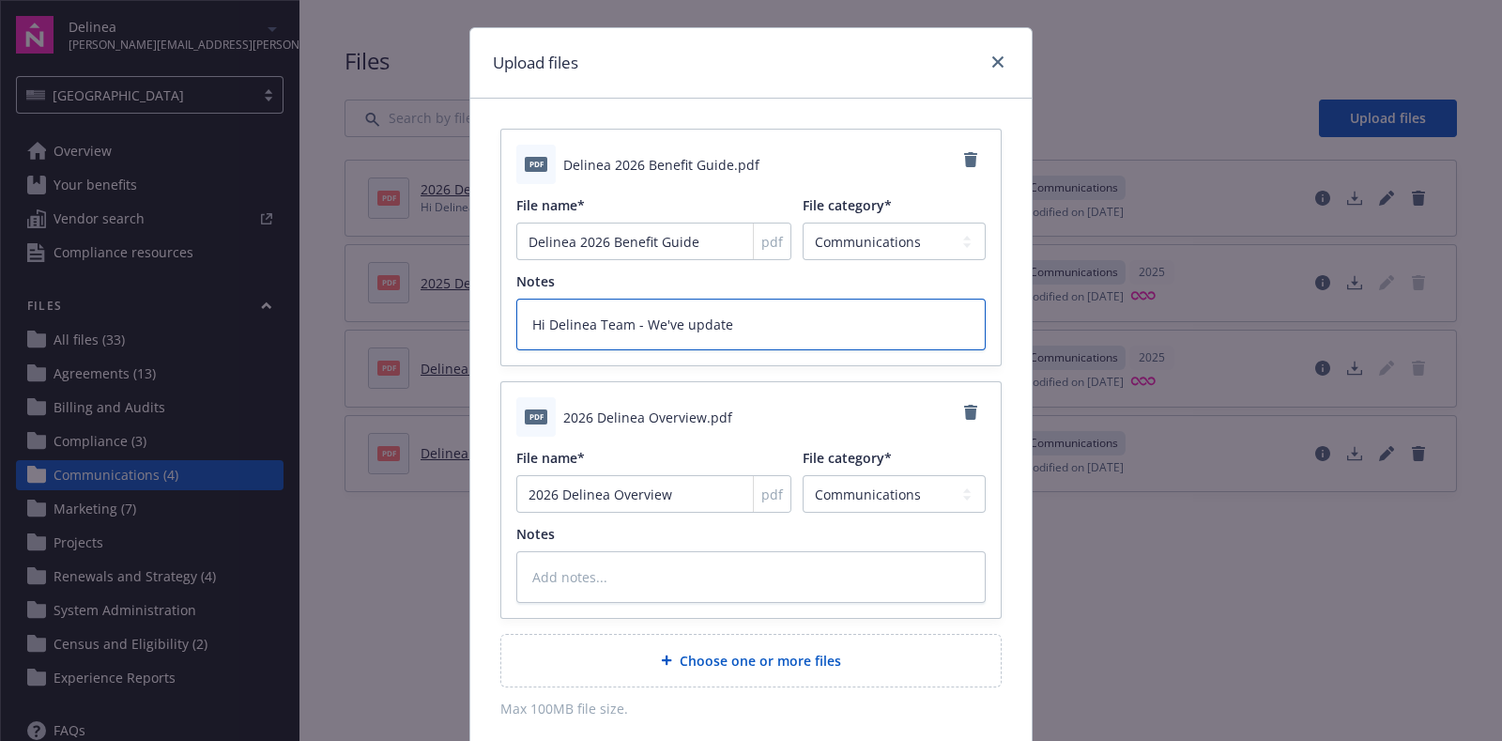
type textarea "x"
type textarea "Hi Delinea Team - We've updated"
type textarea "x"
type textarea "Hi Delinea Team - We've updated th"
type textarea "x"
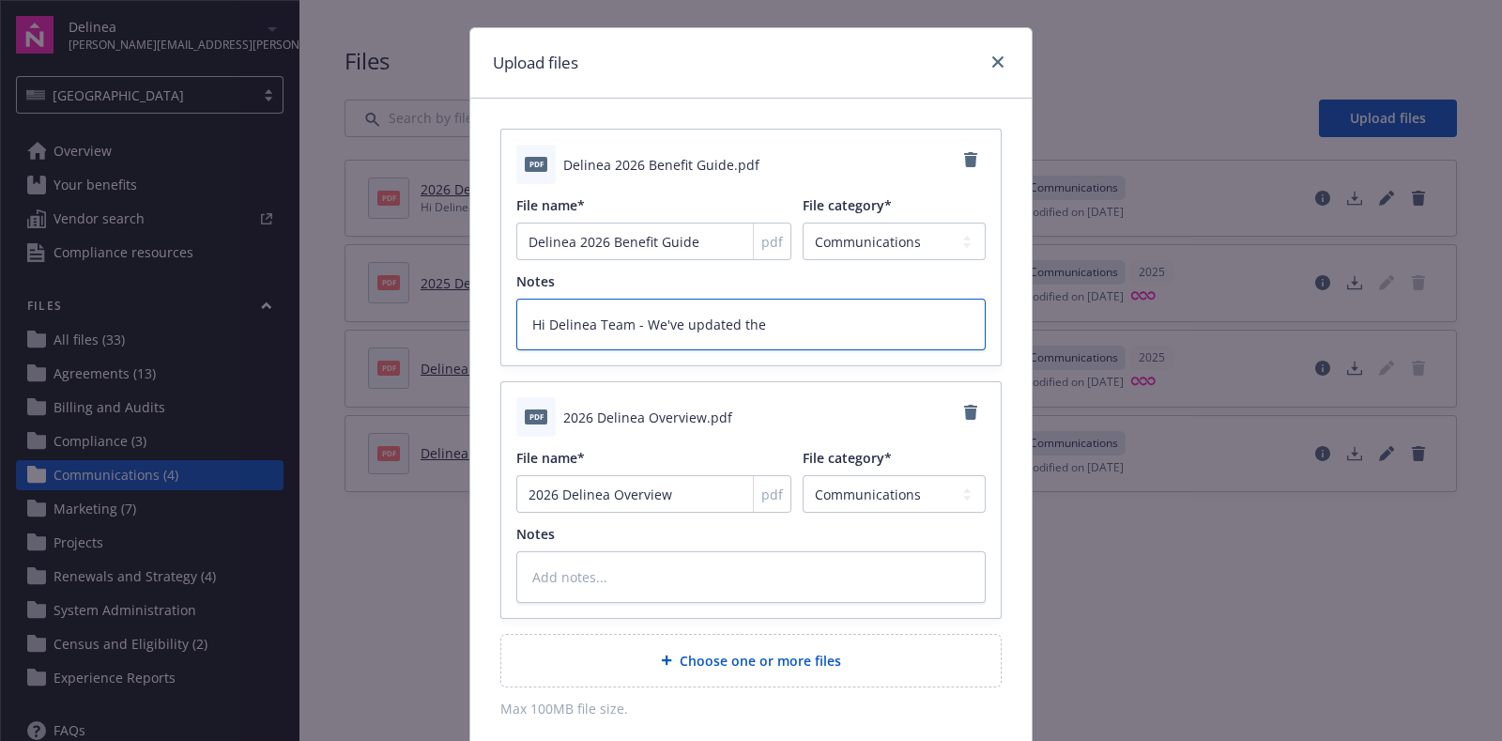
type textarea "Hi Delinea Team - We've updated the"
type textarea "x"
type textarea "Hi Delinea Team - We've updated the g"
type textarea "x"
type textarea "Hi Delinea Team - We've updated the"
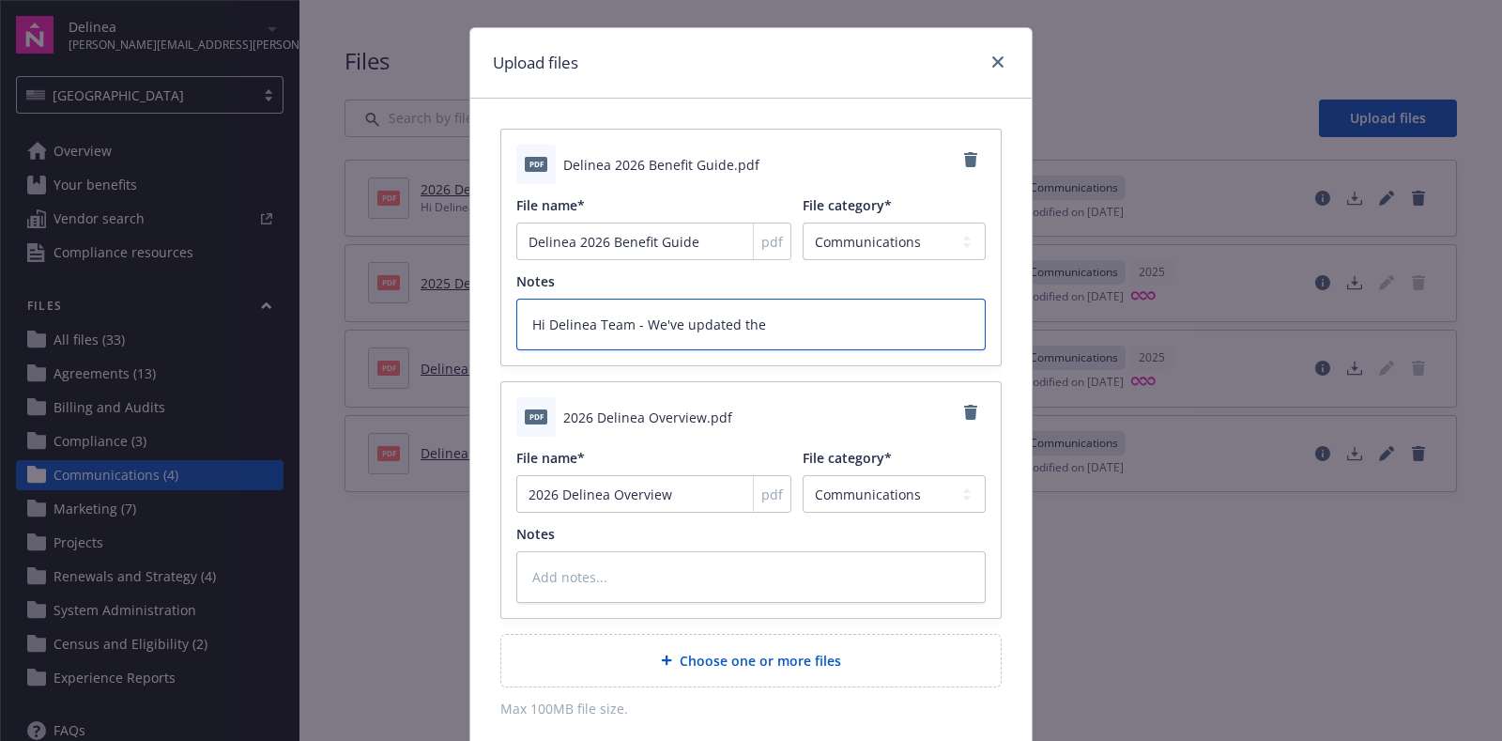
type textarea "x"
type textarea "Hi Delinea Team - We've updated the a"
type textarea "x"
type textarea "Hi Delinea Team - We've updated the at"
type textarea "x"
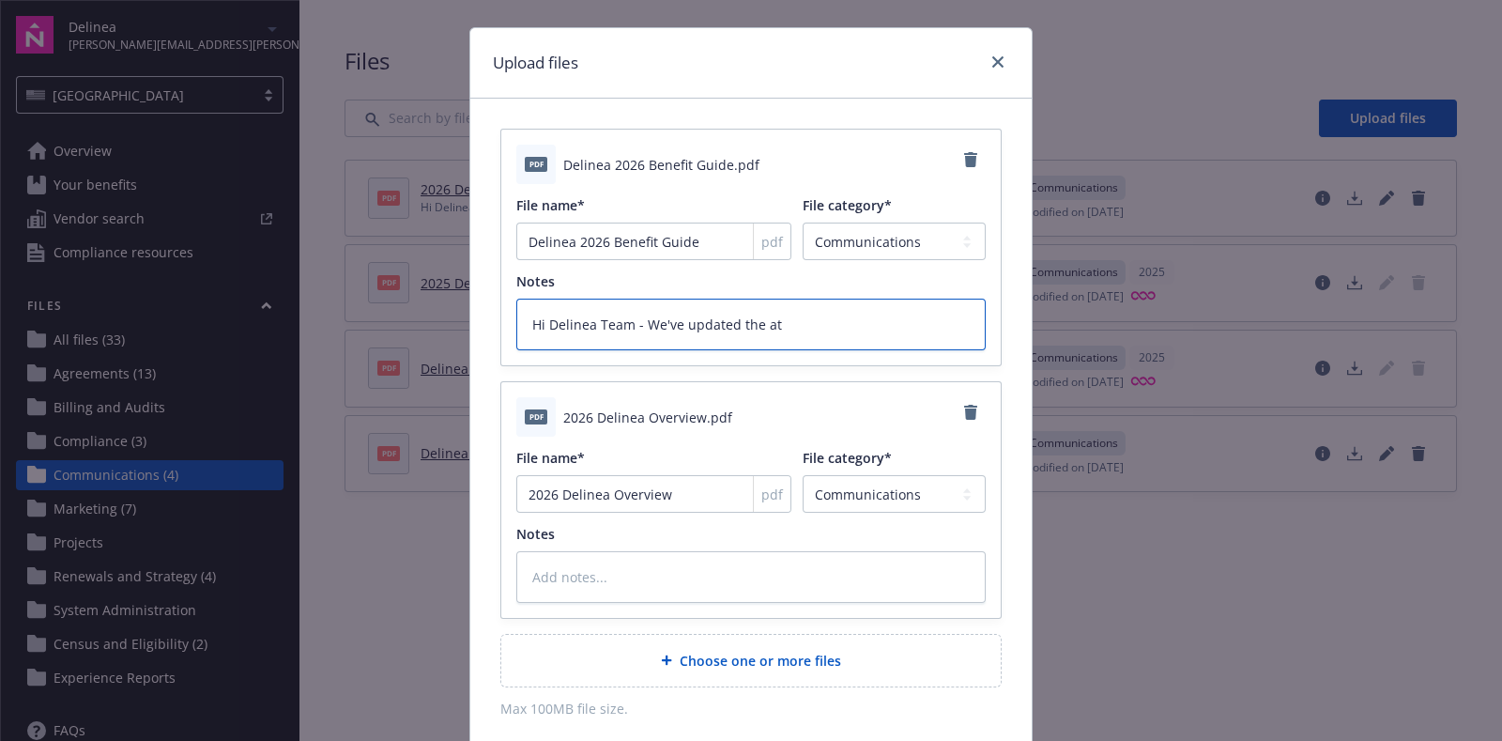
type textarea "Hi Delinea Team - We've updated the att"
type textarea "x"
type textarea "Hi Delinea Team - We've updated the atta"
type textarea "x"
type textarea "Hi Delinea Team - We've updated the attac"
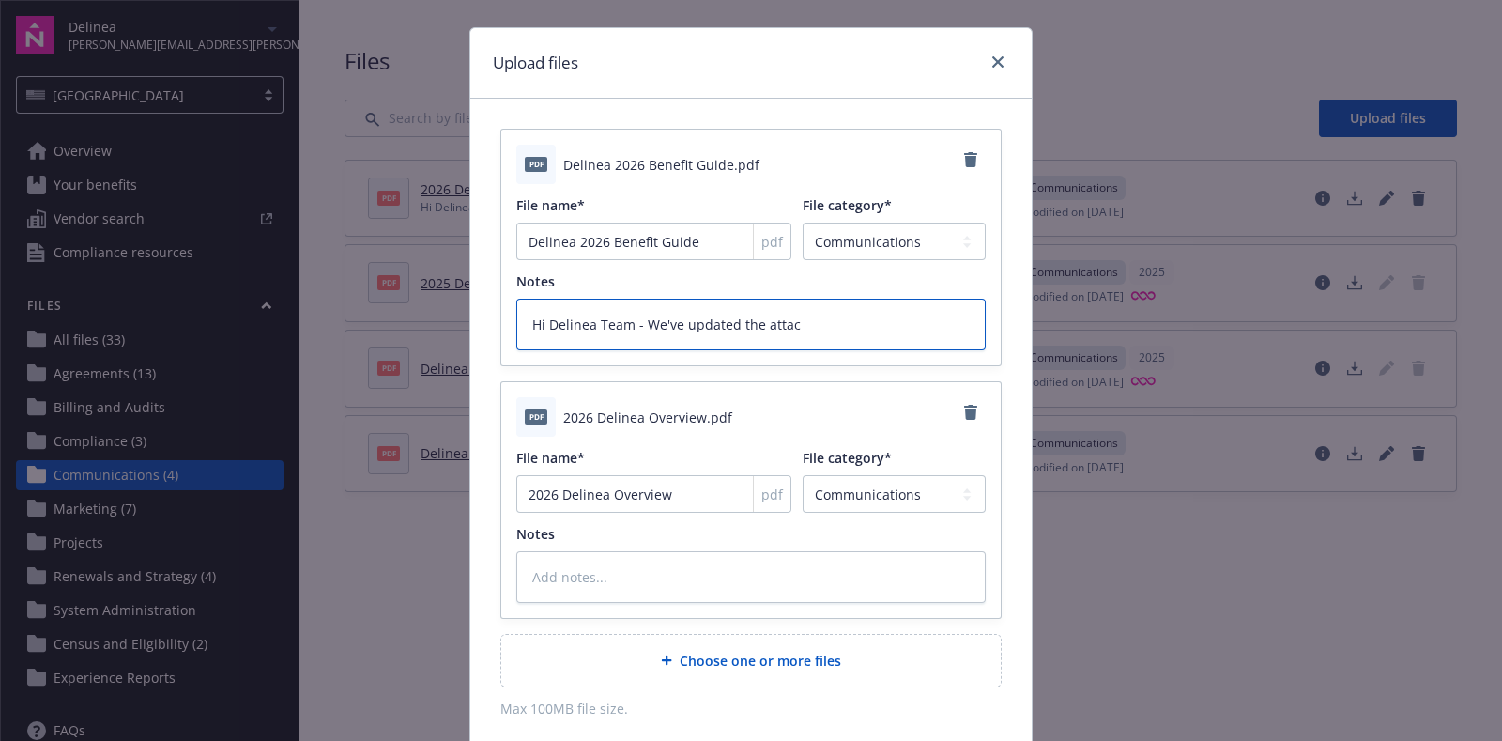
type textarea "x"
type textarea "Hi Delinea Team - We've updated the attach"
type textarea "x"
type textarea "Hi Delinea Team - We've updated the attache"
type textarea "x"
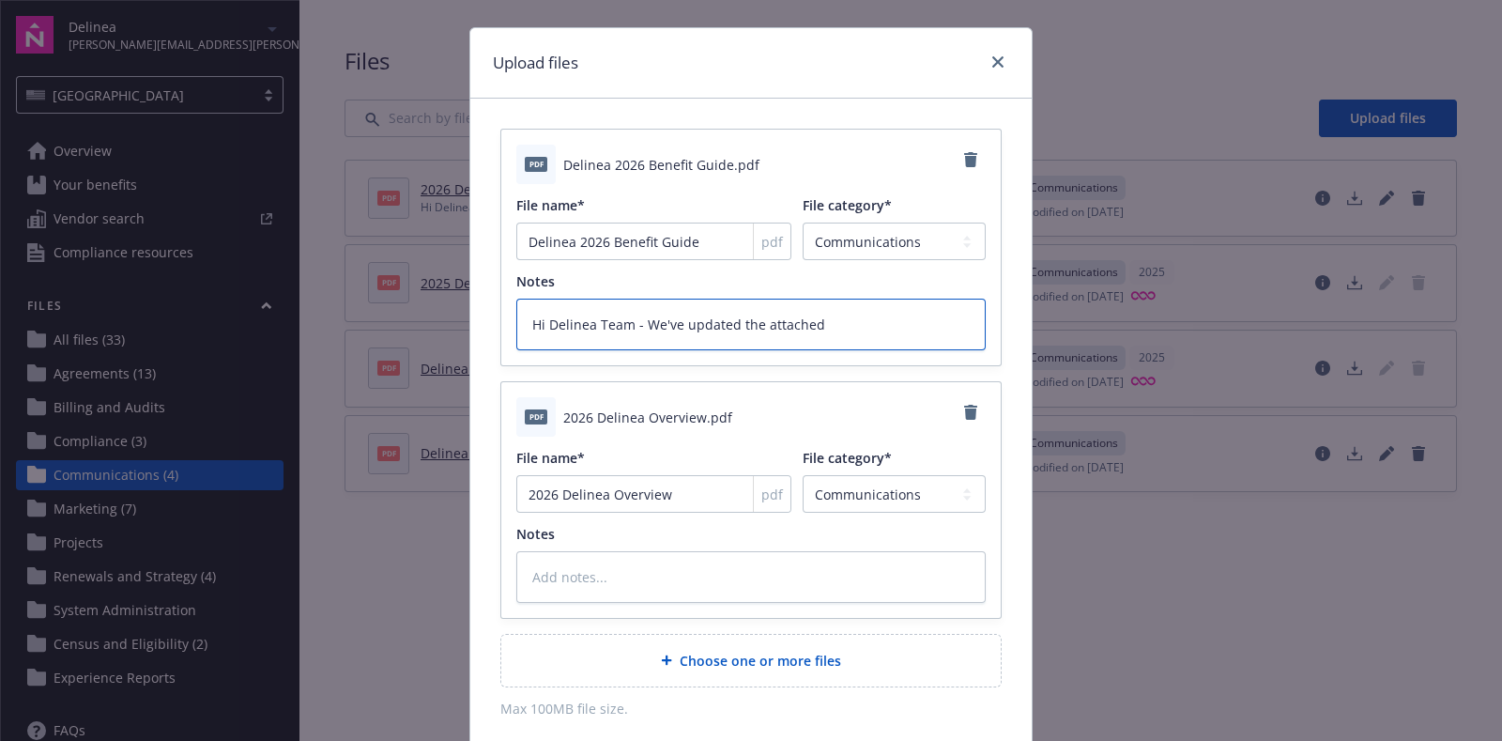
type textarea "Hi Delinea Team - We've updated the attached"
type textarea "x"
type textarea "Hi Delinea Team - We've updated the attached b"
type textarea "x"
type textarea "Hi Delinea Team - We've updated the attached be"
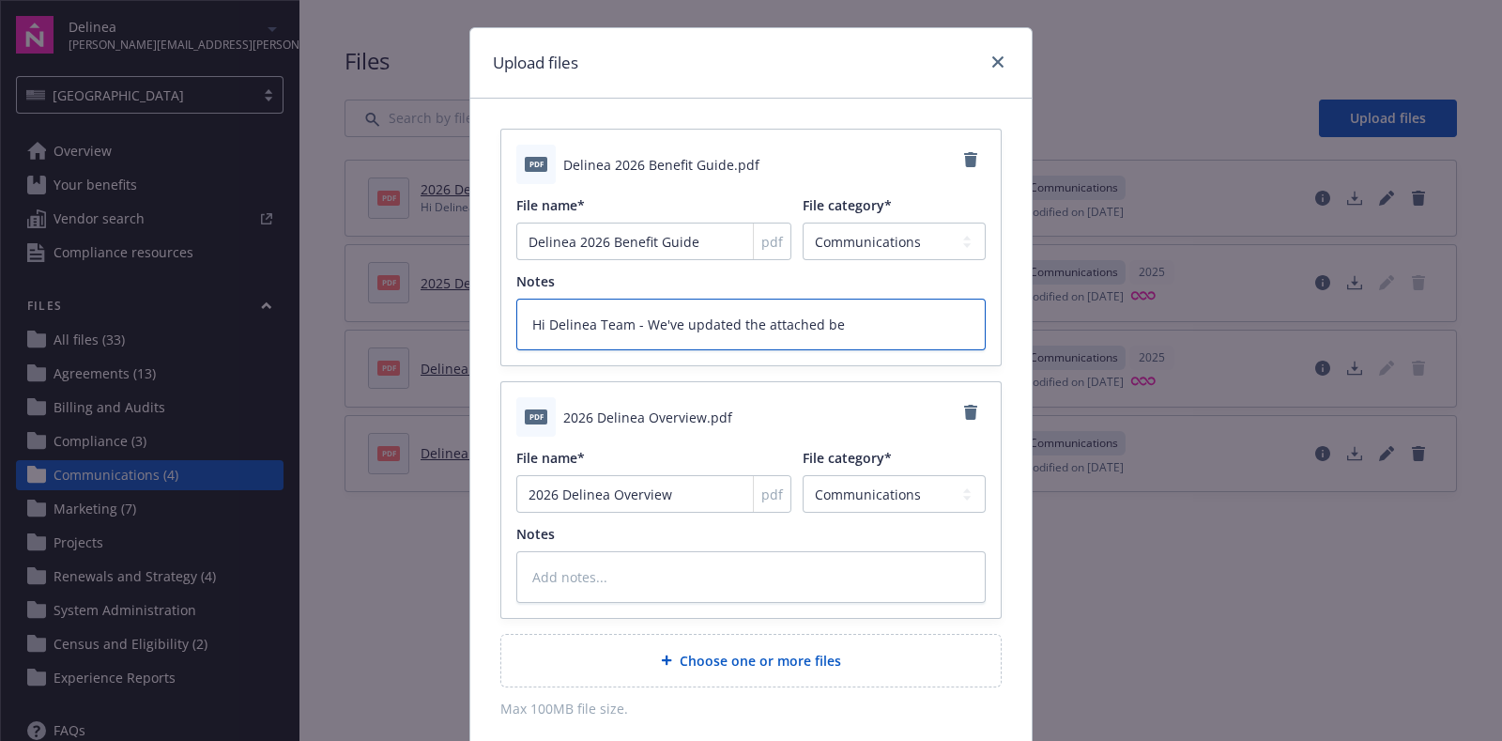
type textarea "x"
type textarea "Hi Delinea Team - We've updated the attached ben"
type textarea "x"
type textarea "Hi Delinea Team - We've updated the attached bene"
type textarea "x"
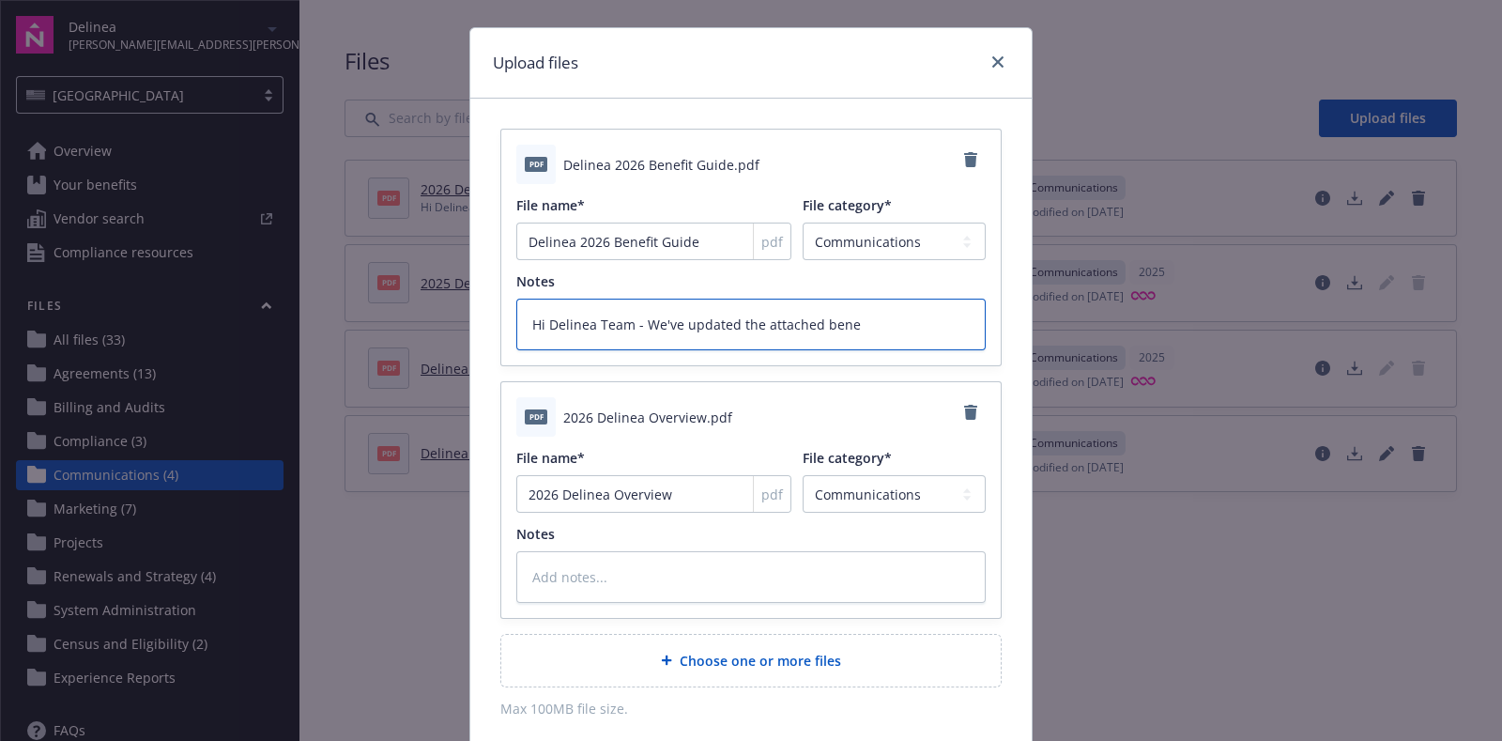
type textarea "Hi Delinea Team - We've updated the attached benef"
type textarea "x"
type textarea "Hi Delinea Team - We've updated the attached benefi"
type textarea "x"
type textarea "Hi Delinea Team - We've updated the attached benefit"
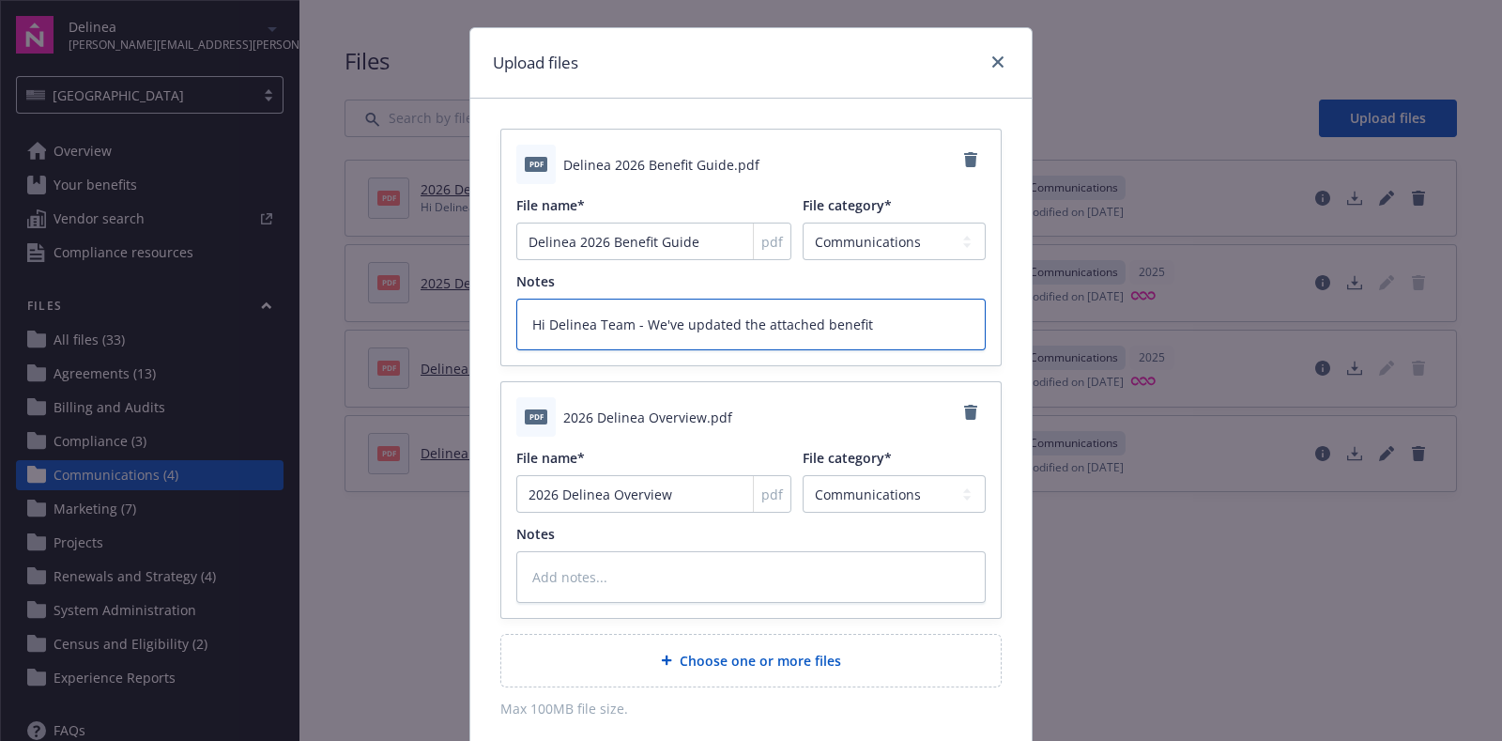
type textarea "x"
type textarea "Hi Delinea Team - We've updated the attached benefit"
type textarea "x"
type textarea "Hi Delinea Team - We've updated the attached benefit g"
type textarea "x"
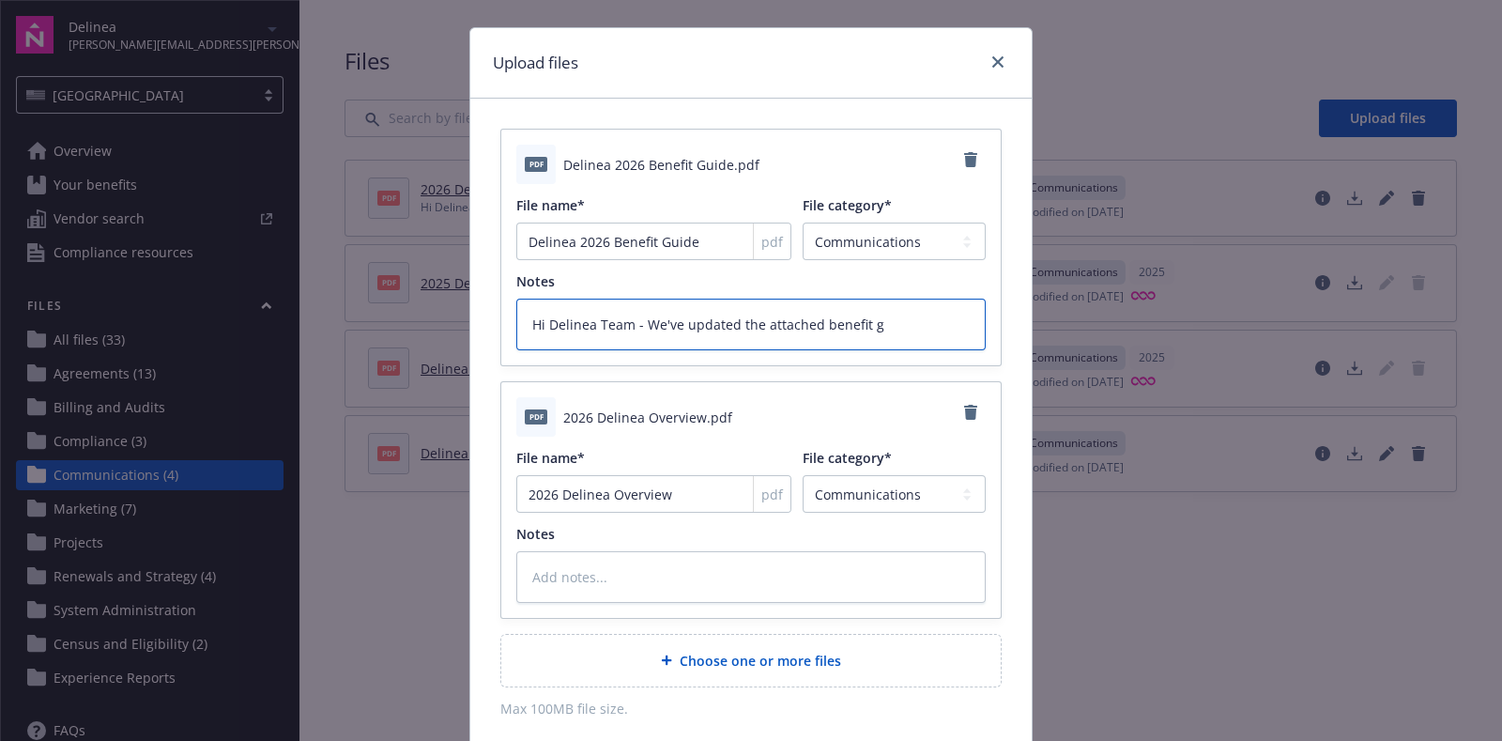
type textarea "Hi Delinea Team - We've updated the attached benefit gi"
type textarea "x"
type textarea "Hi Delinea Team - We've updated the attached benefit gid"
type textarea "x"
type textarea "Hi Delinea Team - We've updated the attached benefit gi"
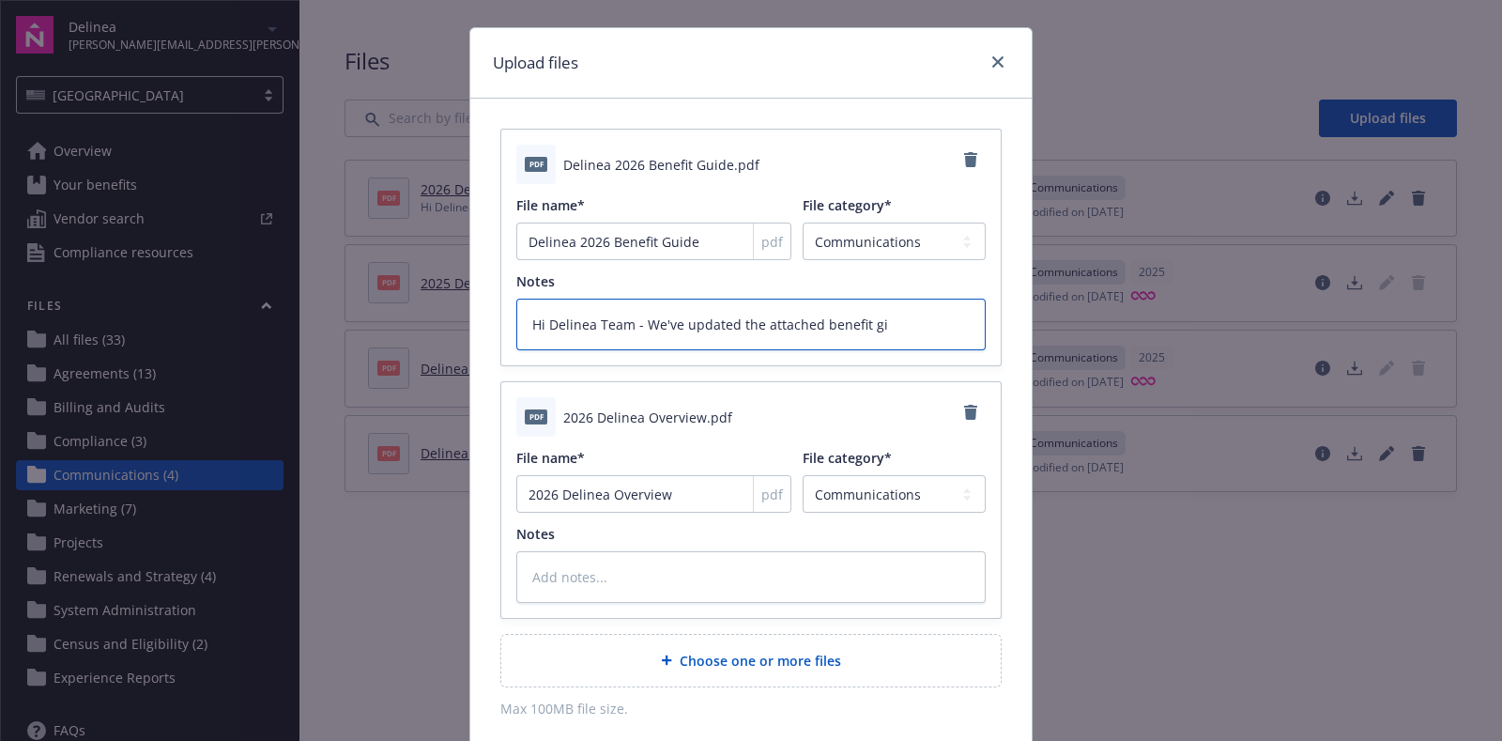
type textarea "x"
type textarea "Hi Delinea Team - We've updated the attached benefit g"
type textarea "x"
type textarea "Hi Delinea Team - We've updated the attached benefit"
type textarea "x"
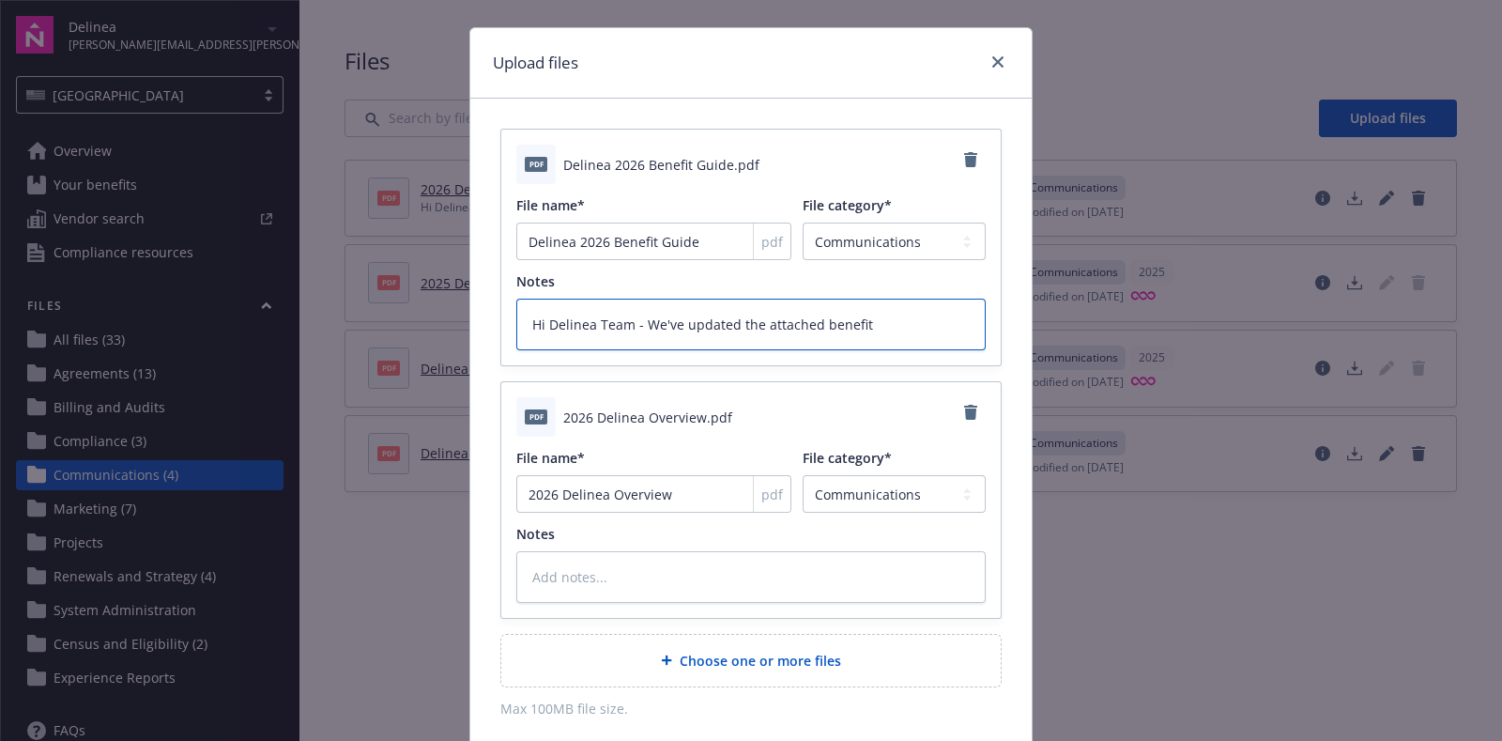
type textarea "Hi Delinea Team - We've updated the attached benefit"
type textarea "x"
type textarea "Hi Delinea Team - We've updated the attached benefi"
type textarea "x"
type textarea "Hi Delinea Team - We've updated the attached benefit"
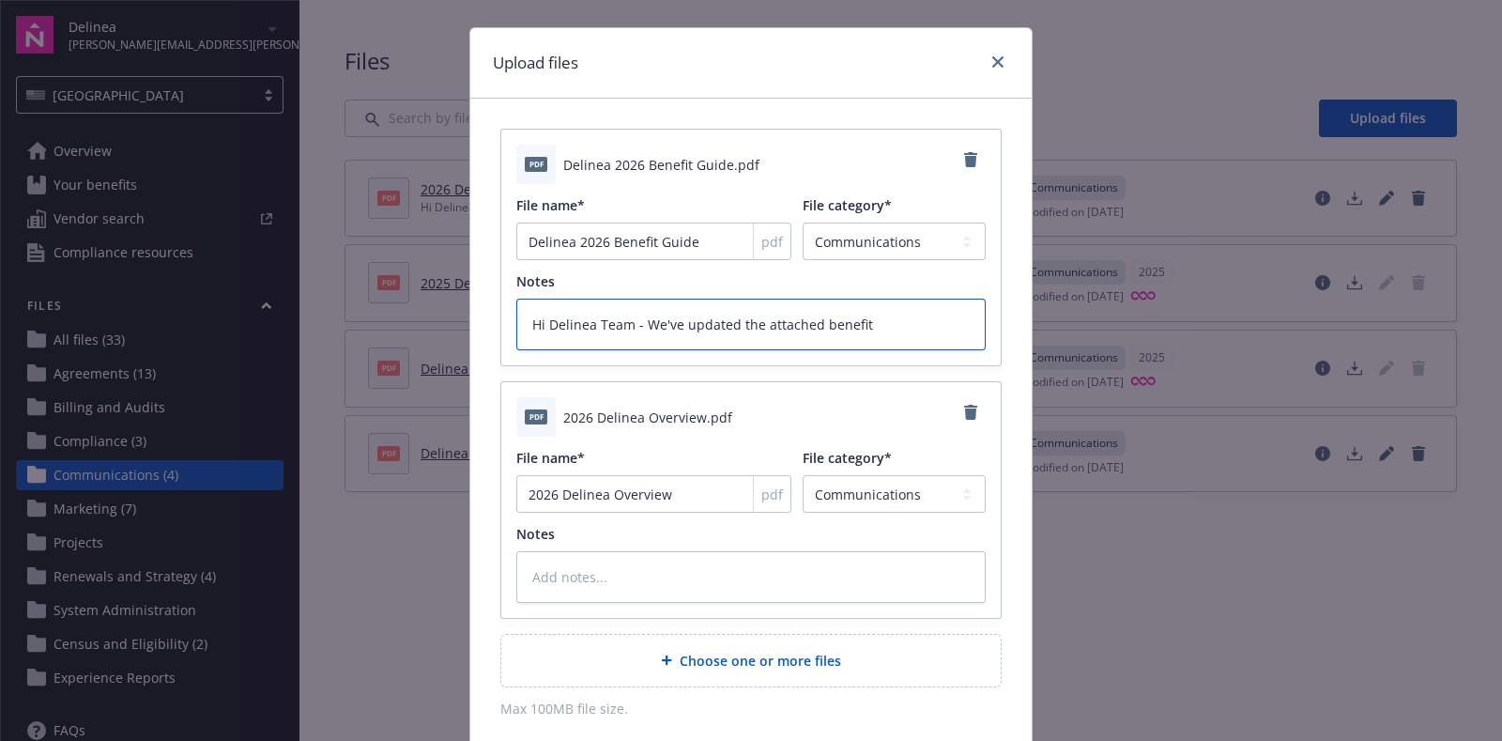
type textarea "x"
type textarea "Hi Delinea Team - We've updated the attached benefit"
type textarea "x"
type textarea "Hi Delinea Team - We've updated the attached benefit g"
type textarea "x"
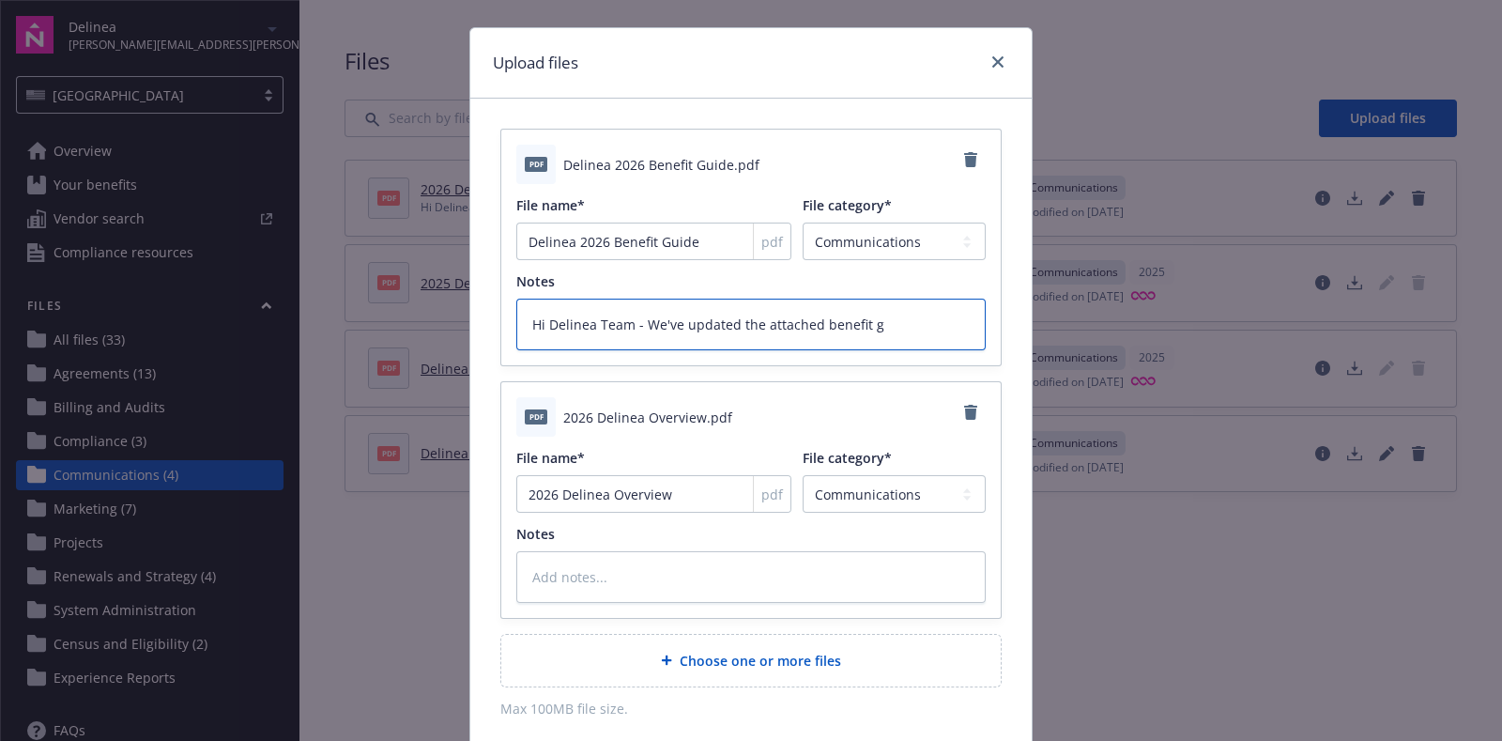
type textarea "Hi Delinea Team - We've updated the attached benefit gu"
type textarea "x"
type textarea "Hi Delinea Team - We've updated the attached benefit gui"
type textarea "x"
type textarea "Hi Delinea Team - We've updated the attached benefit guid"
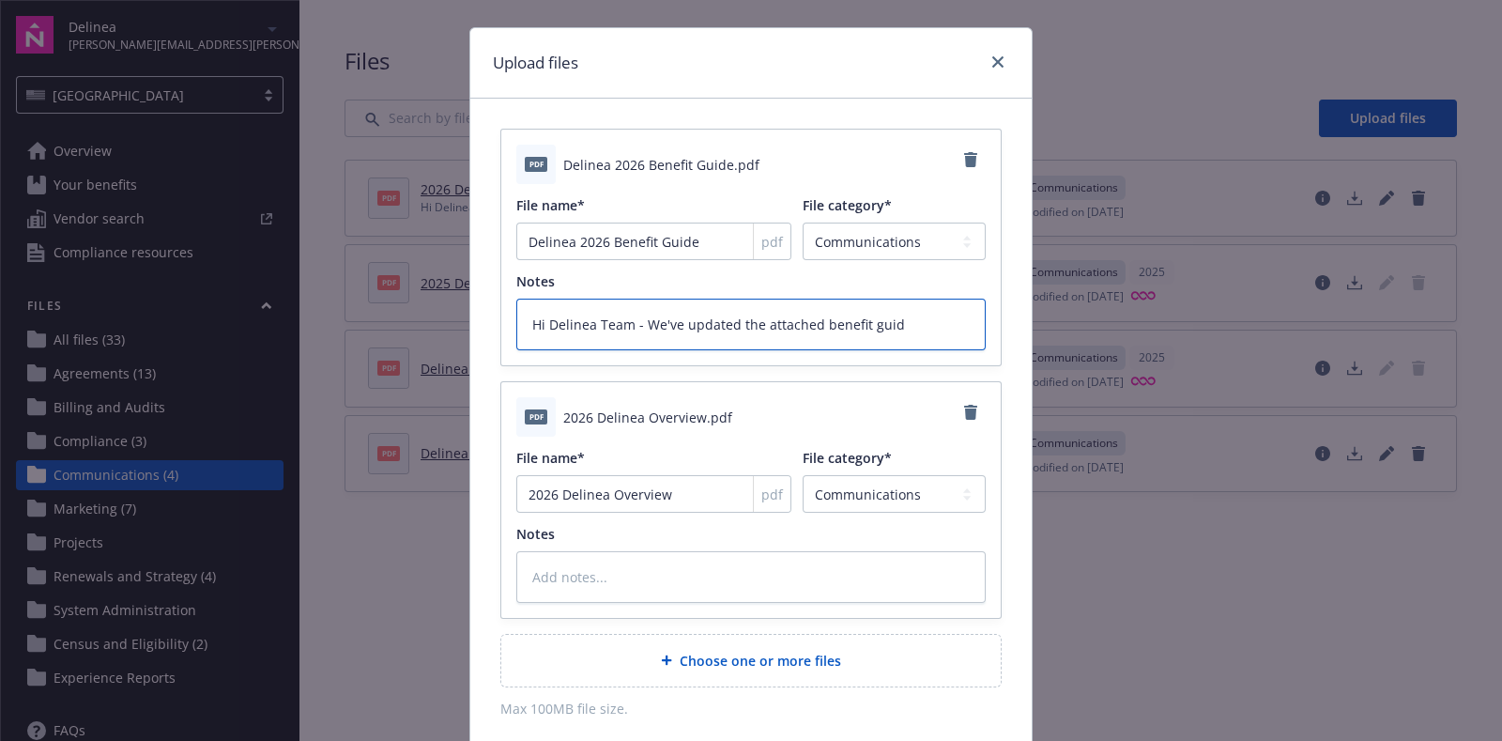
type textarea "x"
type textarea "Hi Delinea Team - We've updated the attached benefit guide"
type textarea "x"
type textarea "Hi Delinea Team - We've updated the attached benefit guide"
type textarea "x"
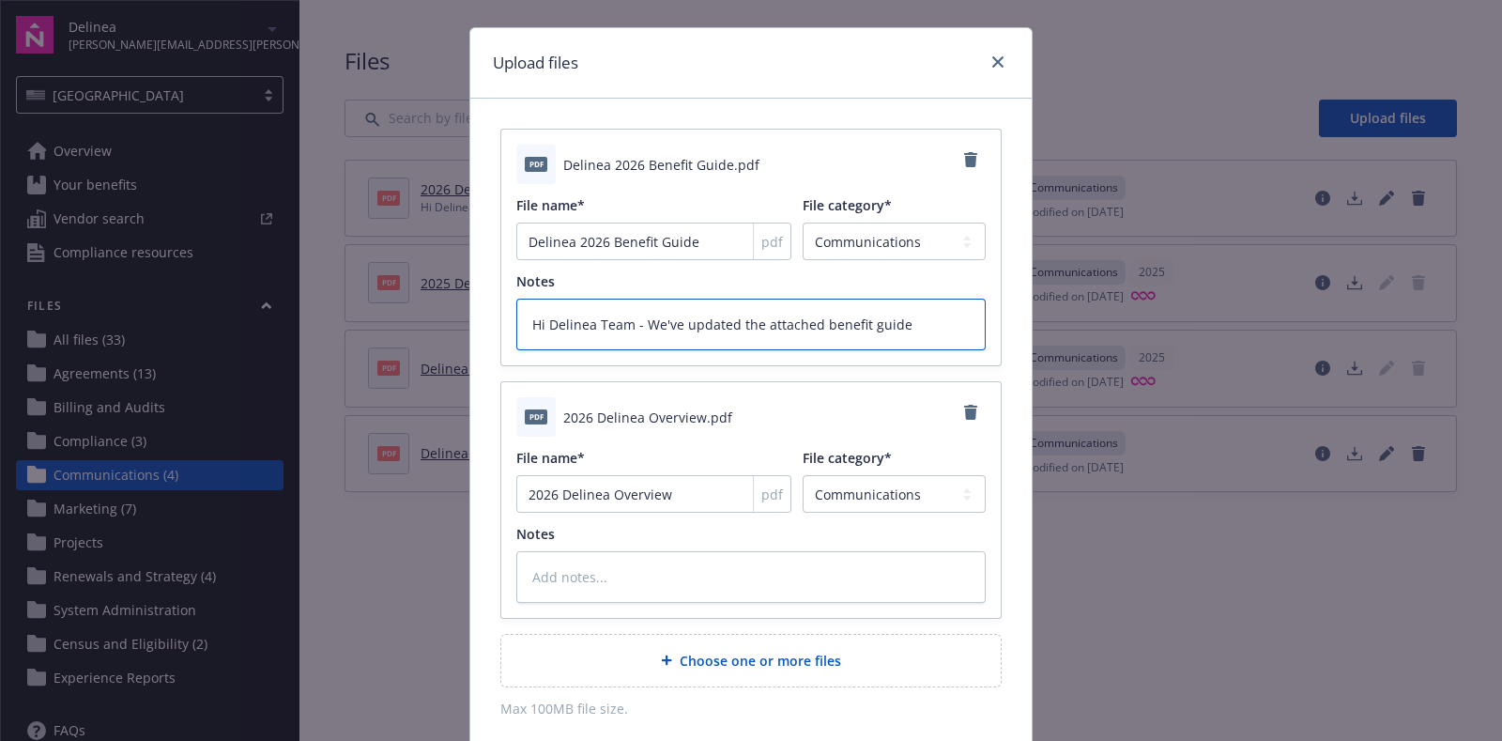
type textarea "Hi Delinea Team - We've updated the attached benefit guide f"
type textarea "x"
type textarea "Hi Delinea Team - We've updated the attached benefit guide fo"
type textarea "x"
type textarea "Hi Delinea Team - We've updated the attached benefit guide for"
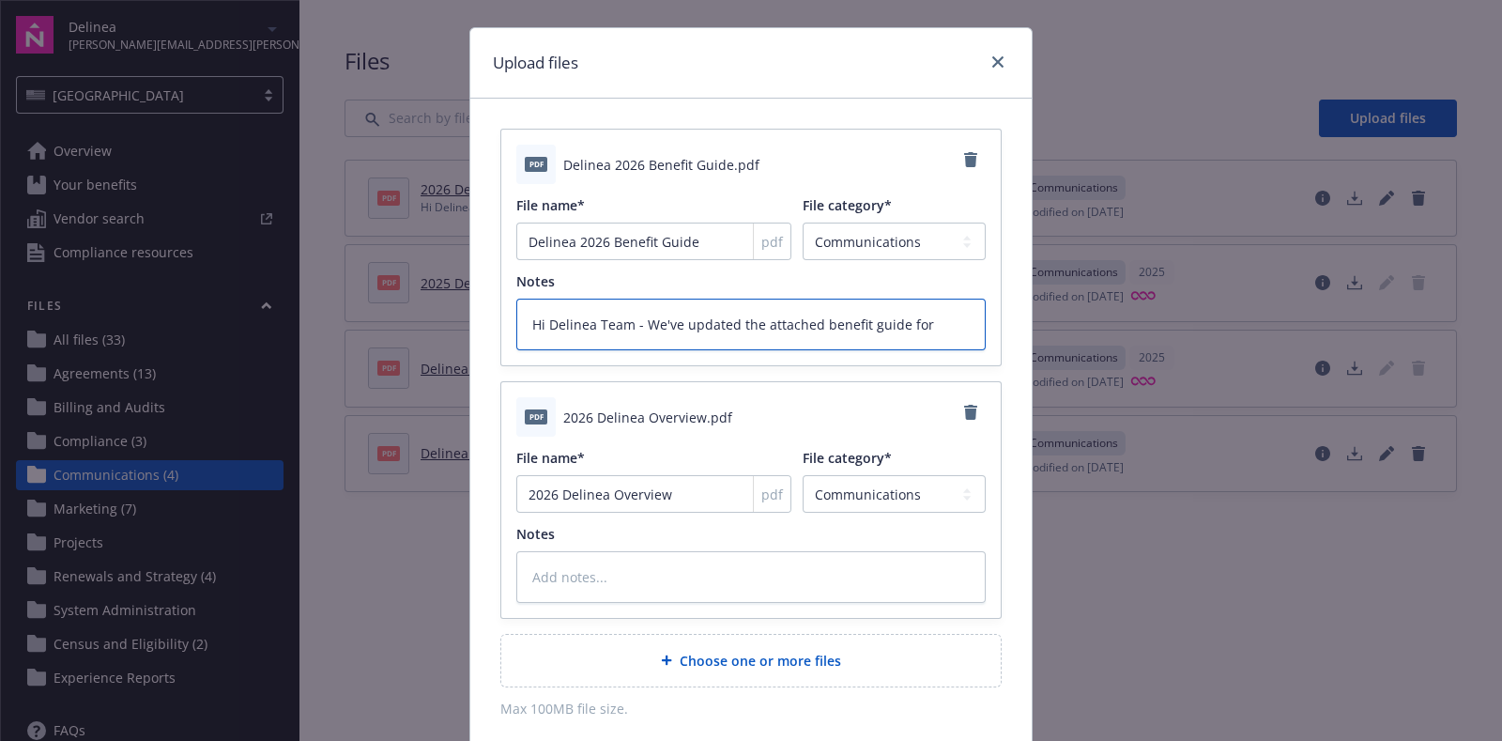
type textarea "x"
type textarea "Hi Delinea Team - We've updated the attached benefit guide for y"
type textarea "x"
type textarea "Hi Delinea Team - We've updated the attached benefit guide for yo"
type textarea "x"
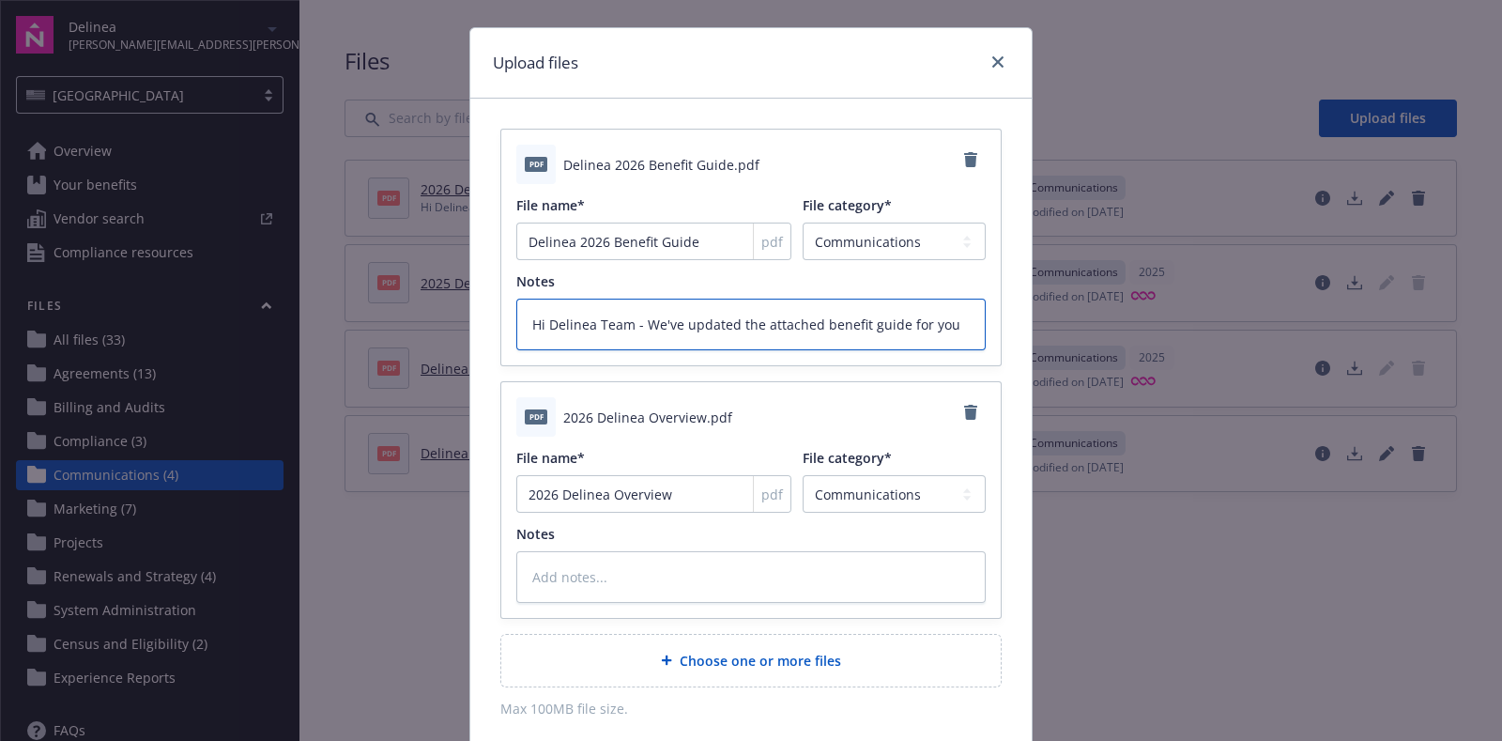
type textarea "Hi Delinea Team - We've updated the attached benefit guide for you"
type textarea "x"
type textarea "Hi Delinea Team - We've updated the attached benefit guide for you r"
type textarea "x"
type textarea "Hi Delinea Team - We've updated the attached benefit guide for you"
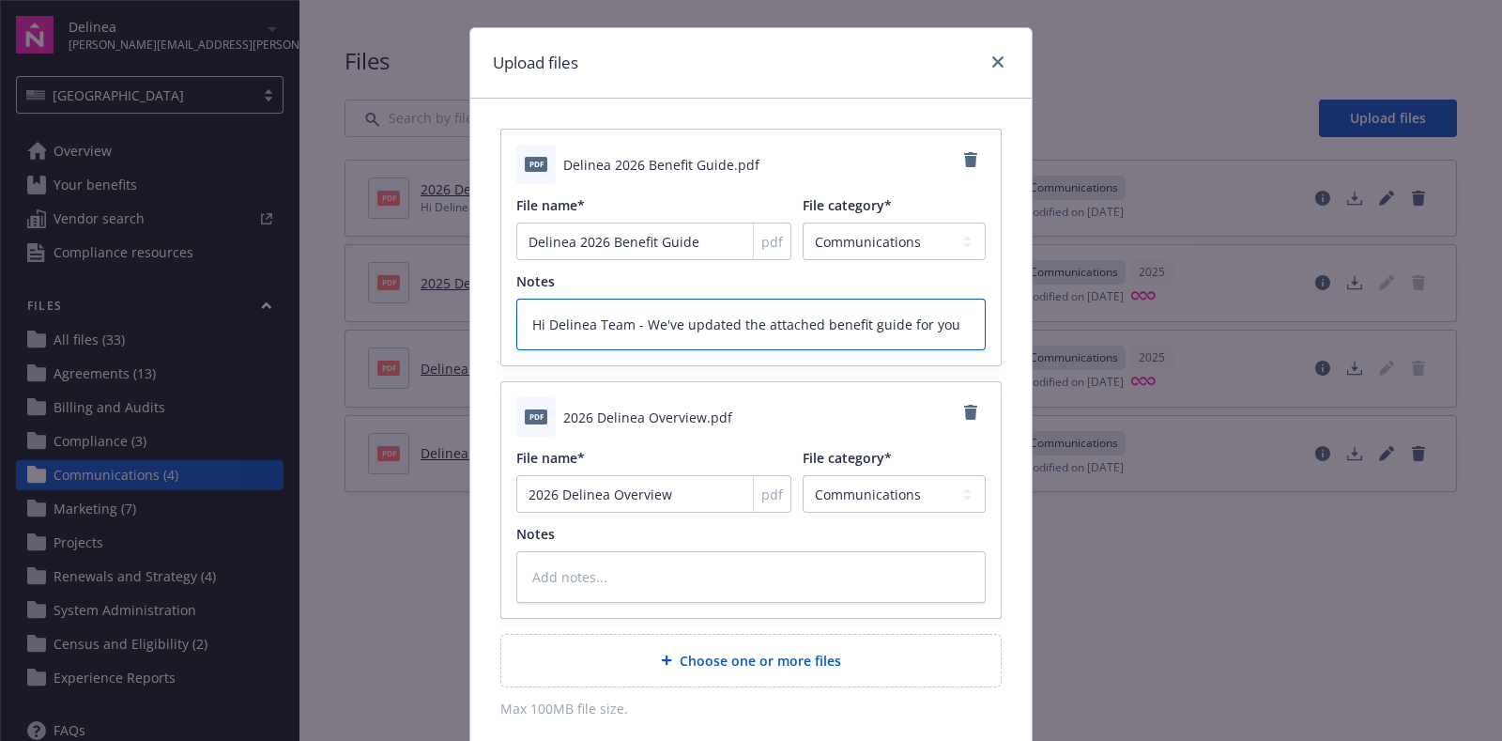
type textarea "x"
type textarea "Hi Delinea Team - We've updated the attached benefit guide for you"
type textarea "x"
type textarea "Hi Delinea Team - We've updated the attached benefit guide for you"
type textarea "x"
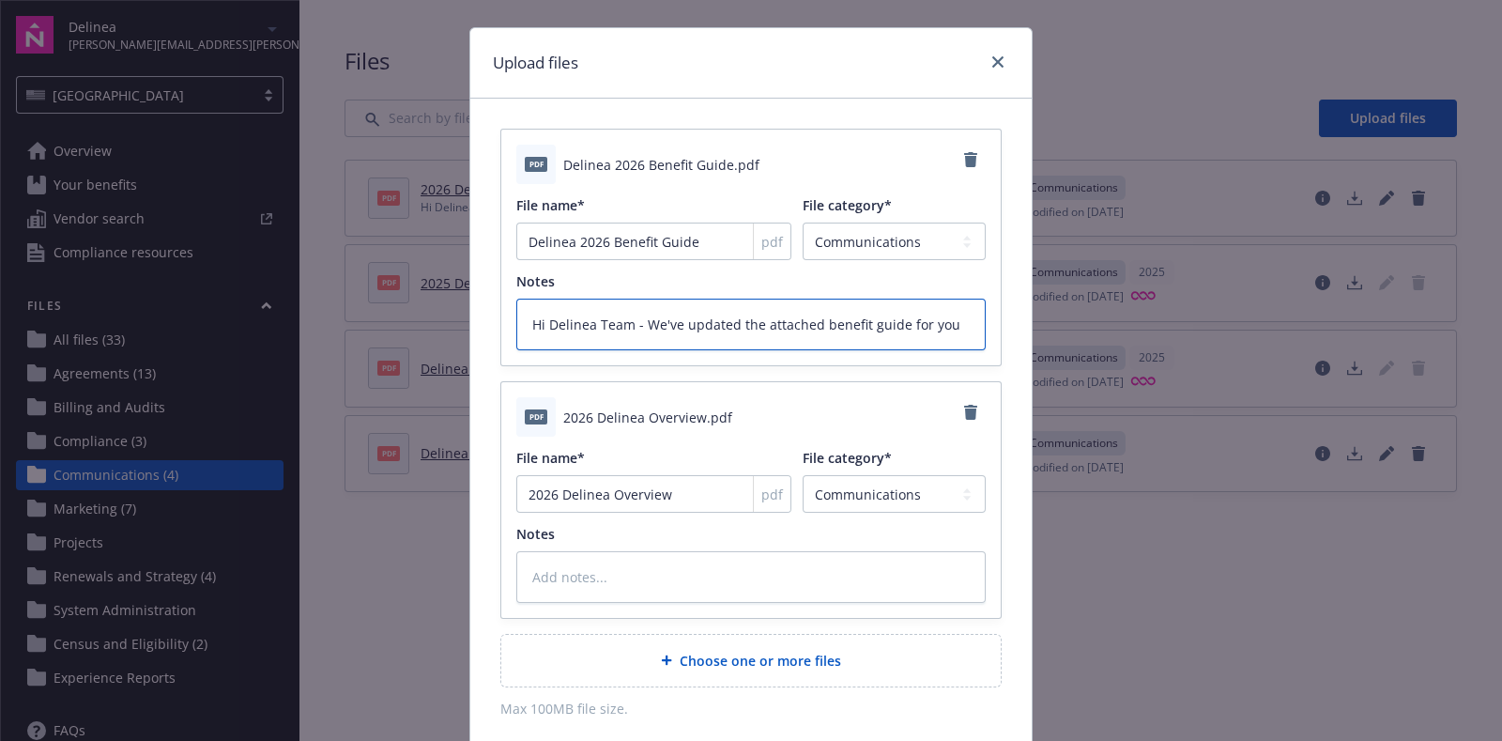
type textarea "Hi Delinea Team - We've updated the attached benefit guide for you"
type textarea "x"
type textarea "Hi Delinea Team - We've updated the attached benefit guide for your"
type textarea "x"
type textarea "Hi Delinea Team - We've updated the attached benefit guide for your"
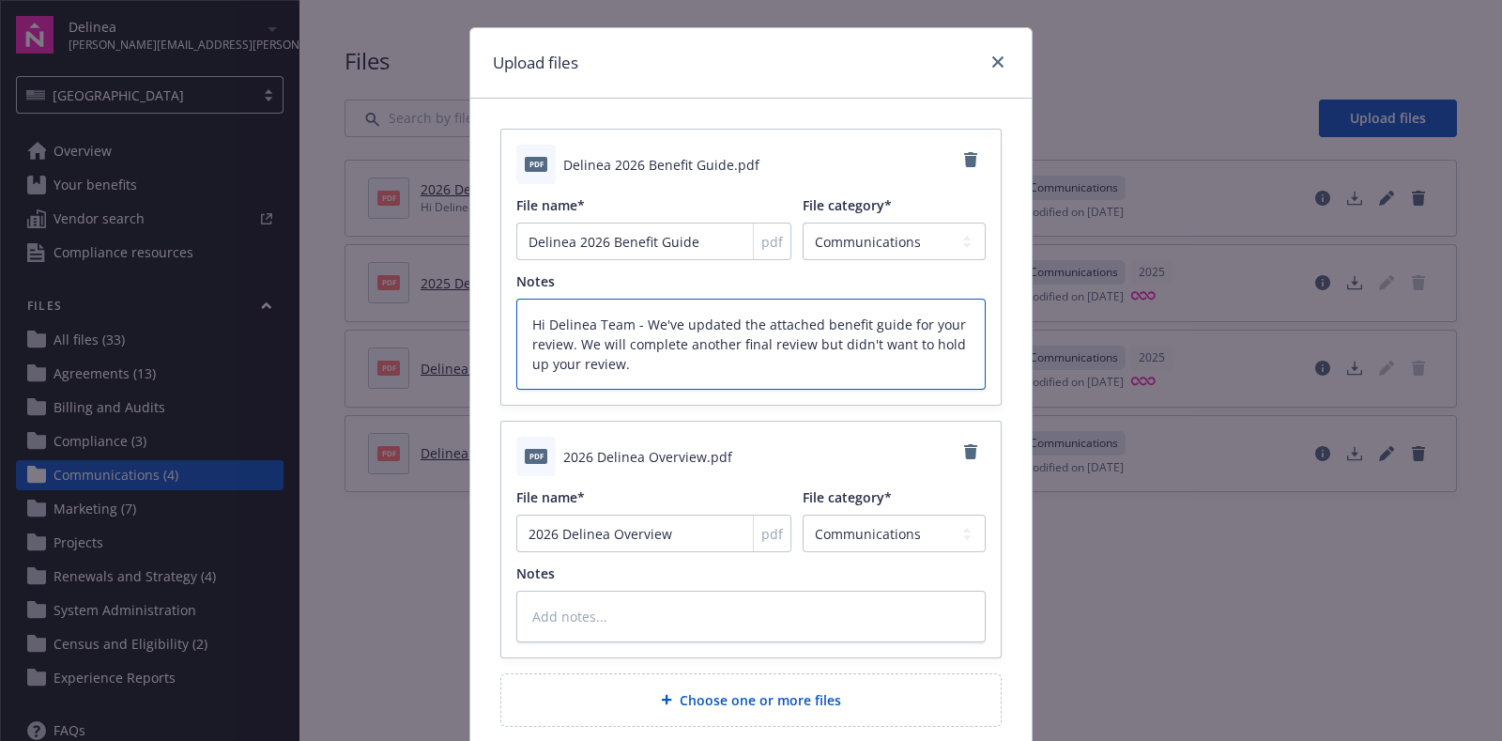
click at [698, 340] on textarea "Hi Delinea Team - We've updated the attached benefit guide for your review. We …" at bounding box center [750, 344] width 469 height 91
click at [685, 368] on textarea "Hi Delinea Team - We've updated the attached benefit guide for your review. We …" at bounding box center [750, 344] width 469 height 91
drag, startPoint x: 685, startPoint y: 369, endPoint x: 480, endPoint y: 305, distance: 215.3
click at [480, 305] on div "pdf Delinea 2026 Benefit Guide.pdf File name* Delinea 2026 Benefit Guide pdf Fi…" at bounding box center [750, 443] width 561 height 688
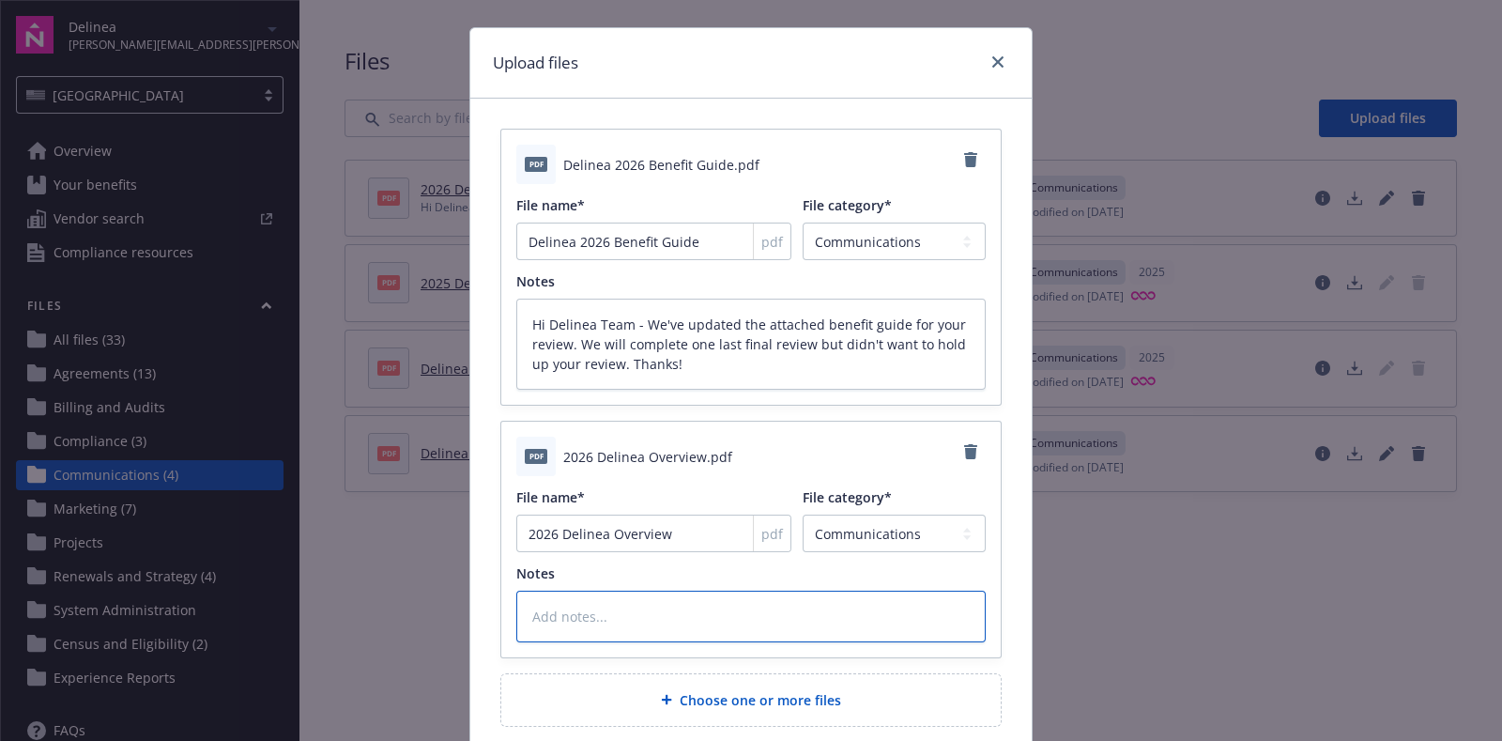
click at [666, 615] on textarea at bounding box center [750, 616] width 469 height 52
paste textarea "Hi Delinea Team - We've updated the attached benefit guide for your review. We …"
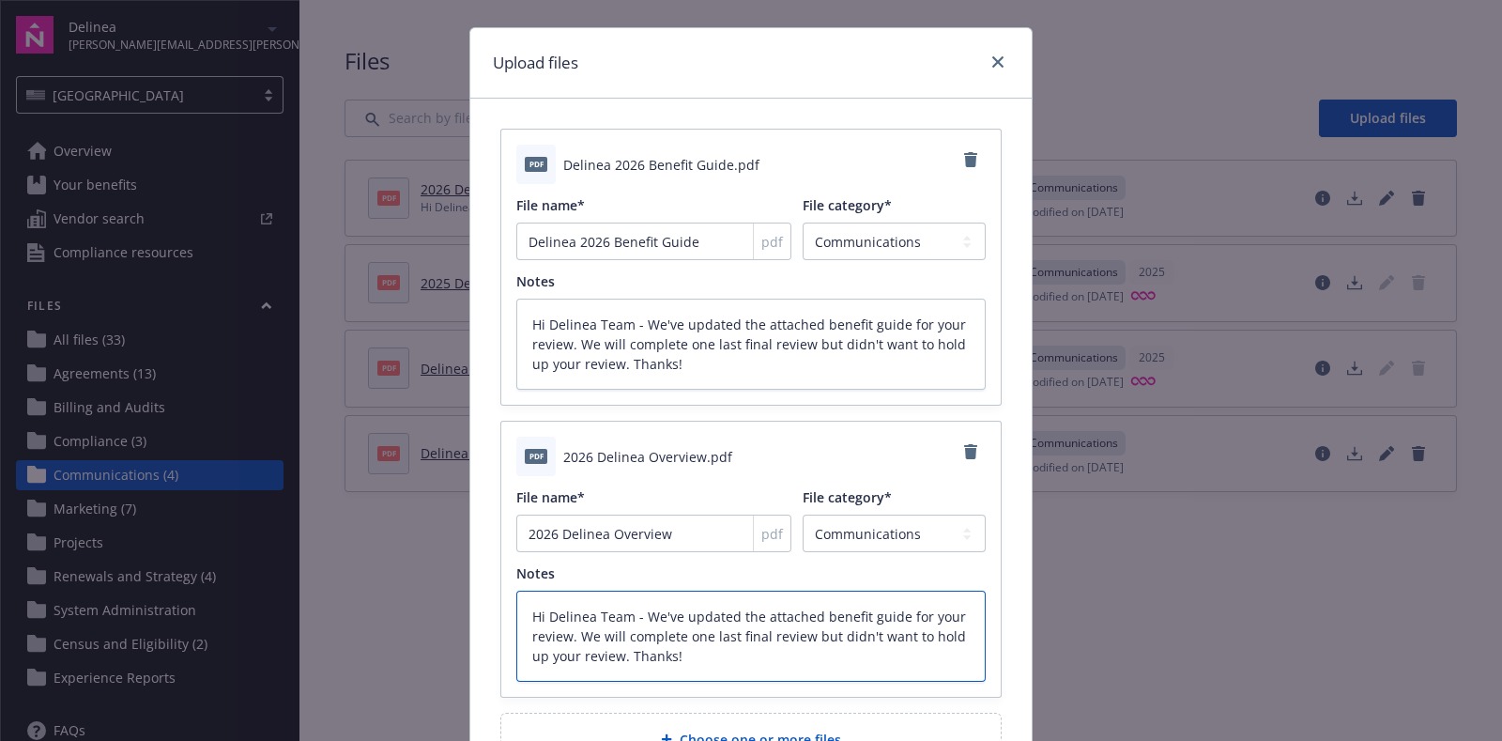
click at [837, 616] on textarea "Hi Delinea Team - We've updated the attached benefit guide for your review. We …" at bounding box center [750, 635] width 469 height 91
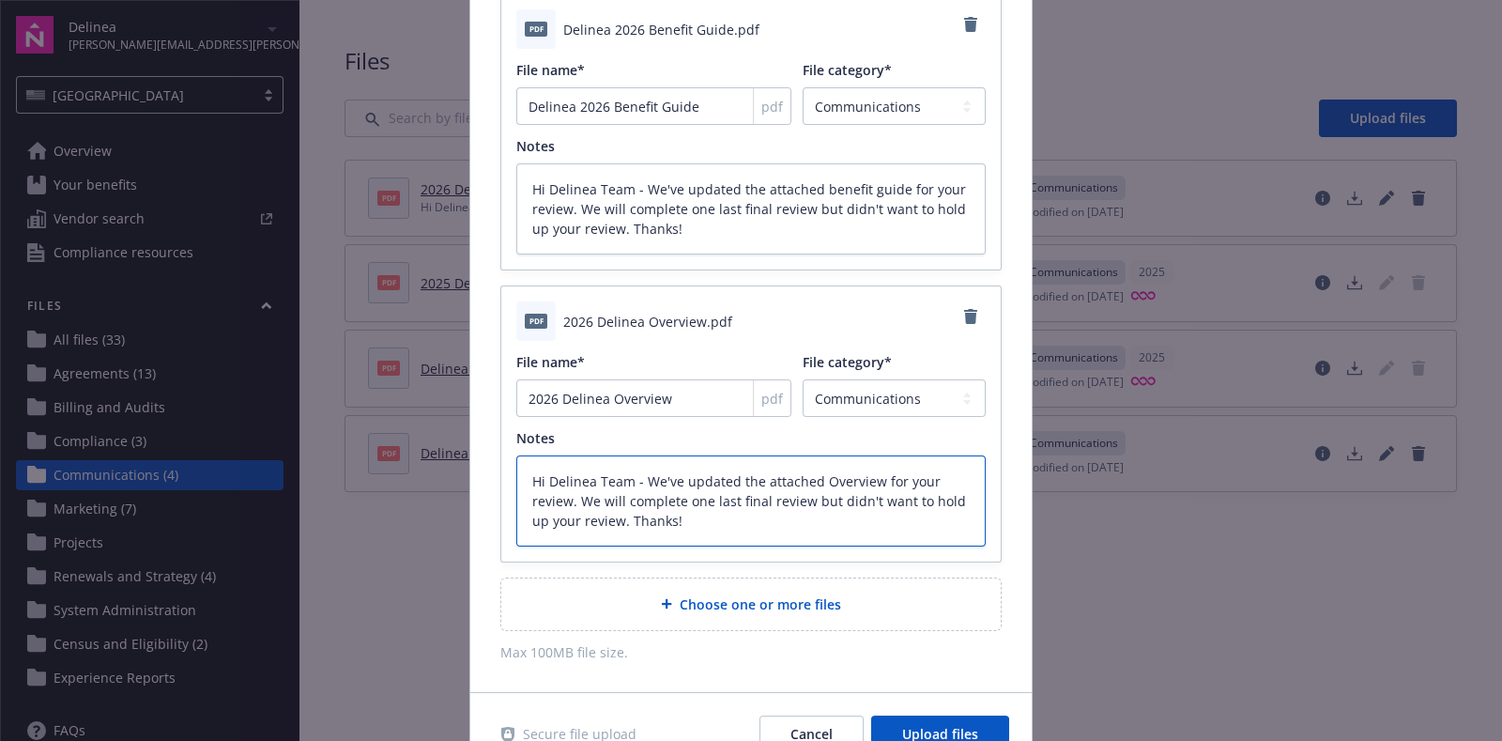
scroll to position [0, 0]
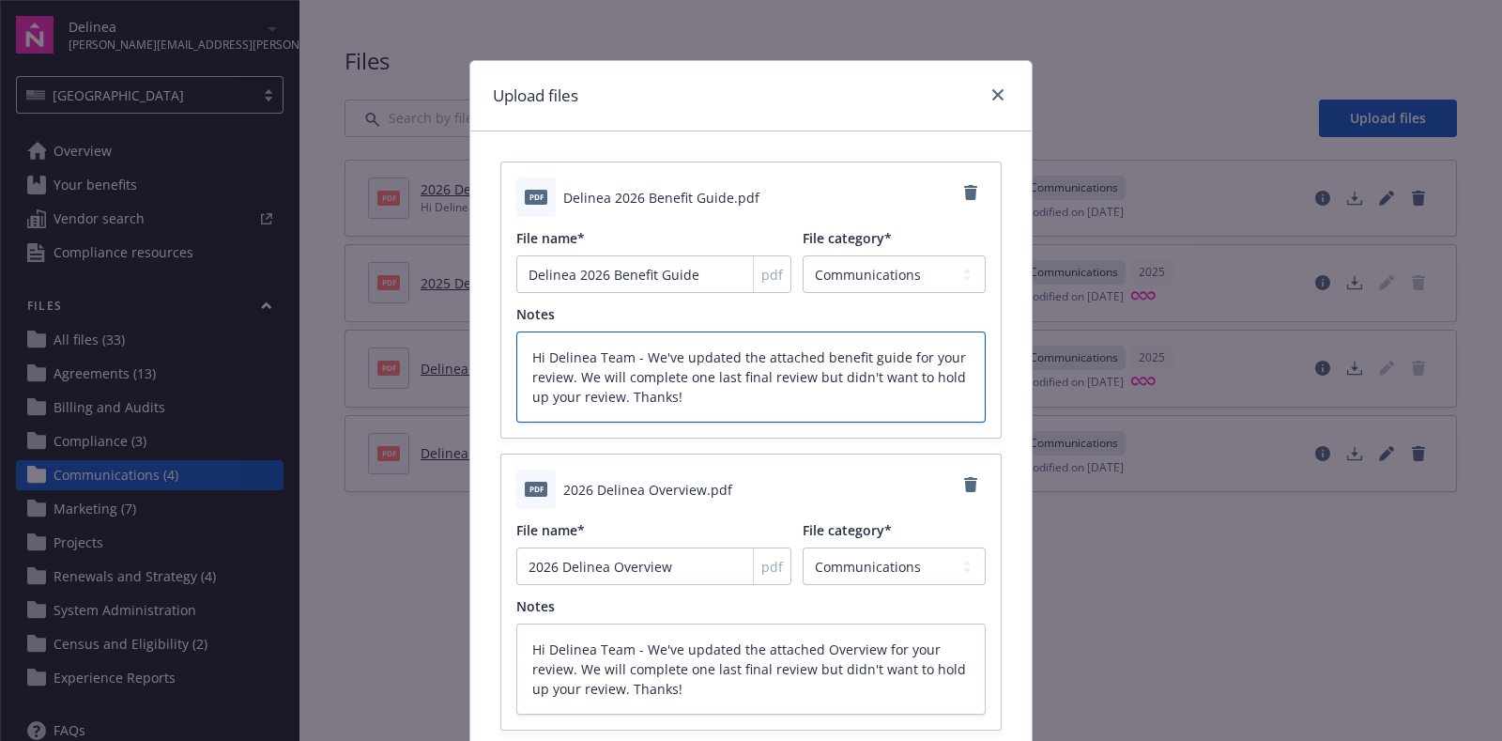
click at [817, 351] on textarea "Hi Delinea Team - We've updated the attached benefit guide for your review. We …" at bounding box center [750, 376] width 469 height 91
click at [867, 357] on textarea "Hi Delinea Team - We've updated the attached Benefit guide for your review. We …" at bounding box center [750, 376] width 469 height 91
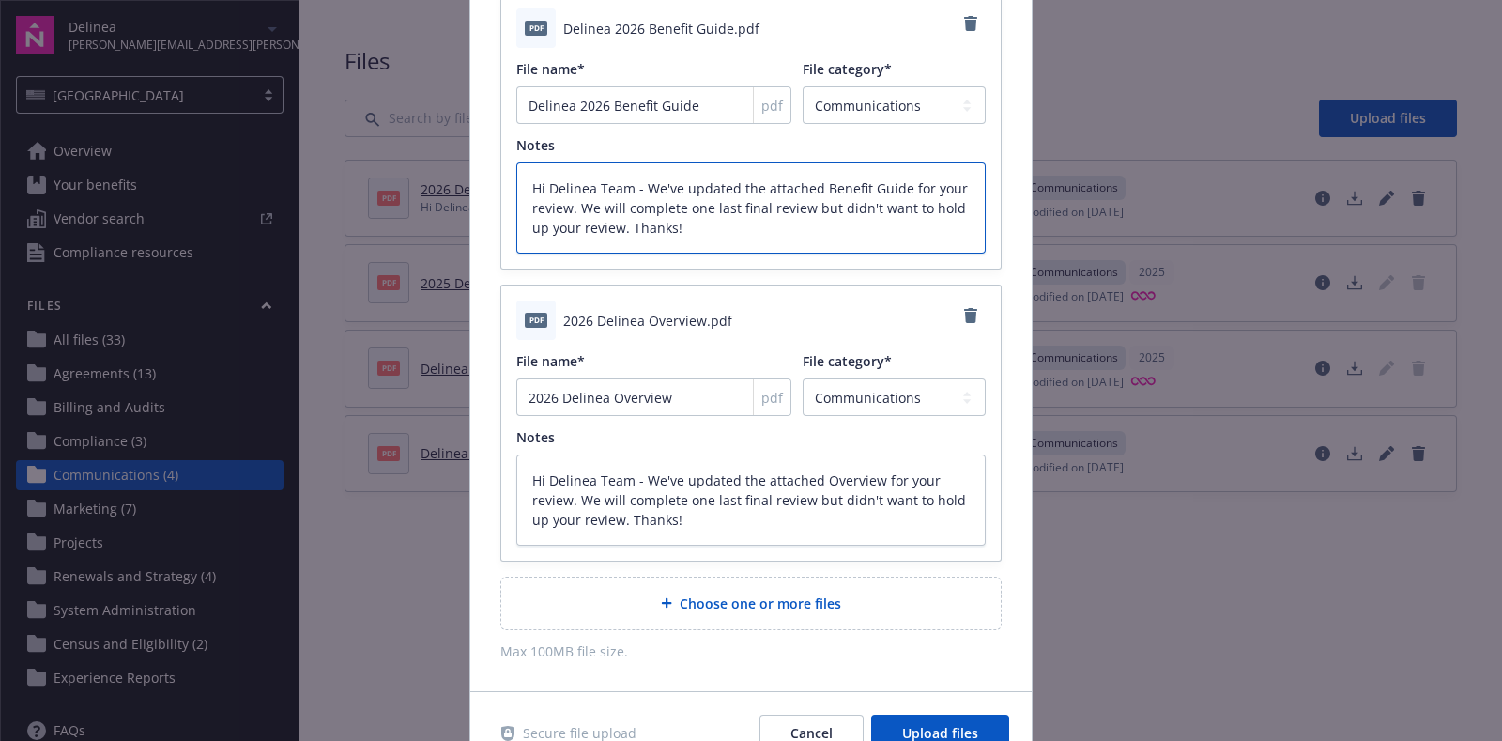
scroll to position [140, 0]
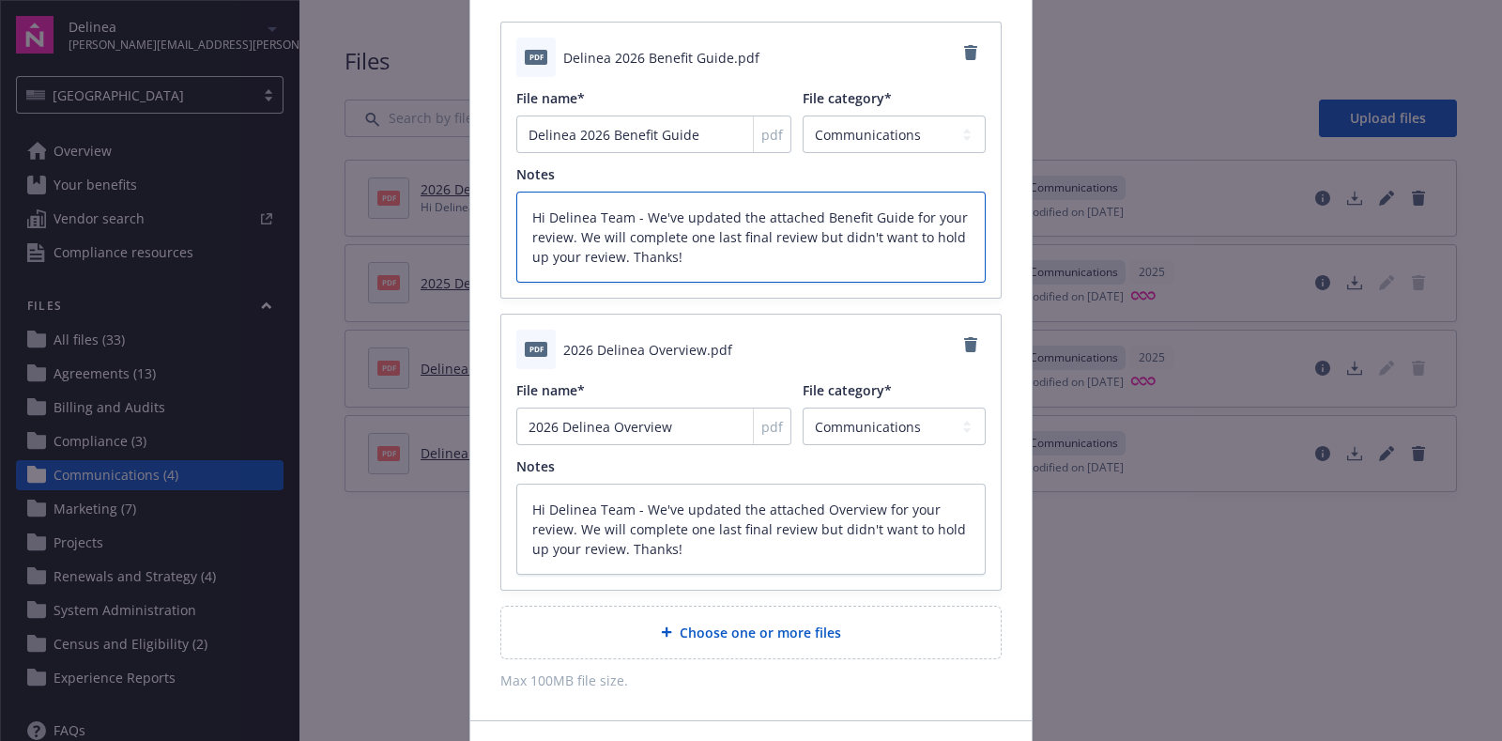
click at [798, 210] on textarea "Hi Delinea Team - We've updated the attached Benefit Guide for your review. We …" at bounding box center [750, 237] width 469 height 91
click at [908, 222] on textarea "Hi Delinea Team - We've updated the attached Benefit Guide for your review. We …" at bounding box center [750, 237] width 469 height 91
click at [734, 542] on textarea "Hi Delinea Team - We've updated the attached Overview for your review. We will …" at bounding box center [750, 528] width 469 height 91
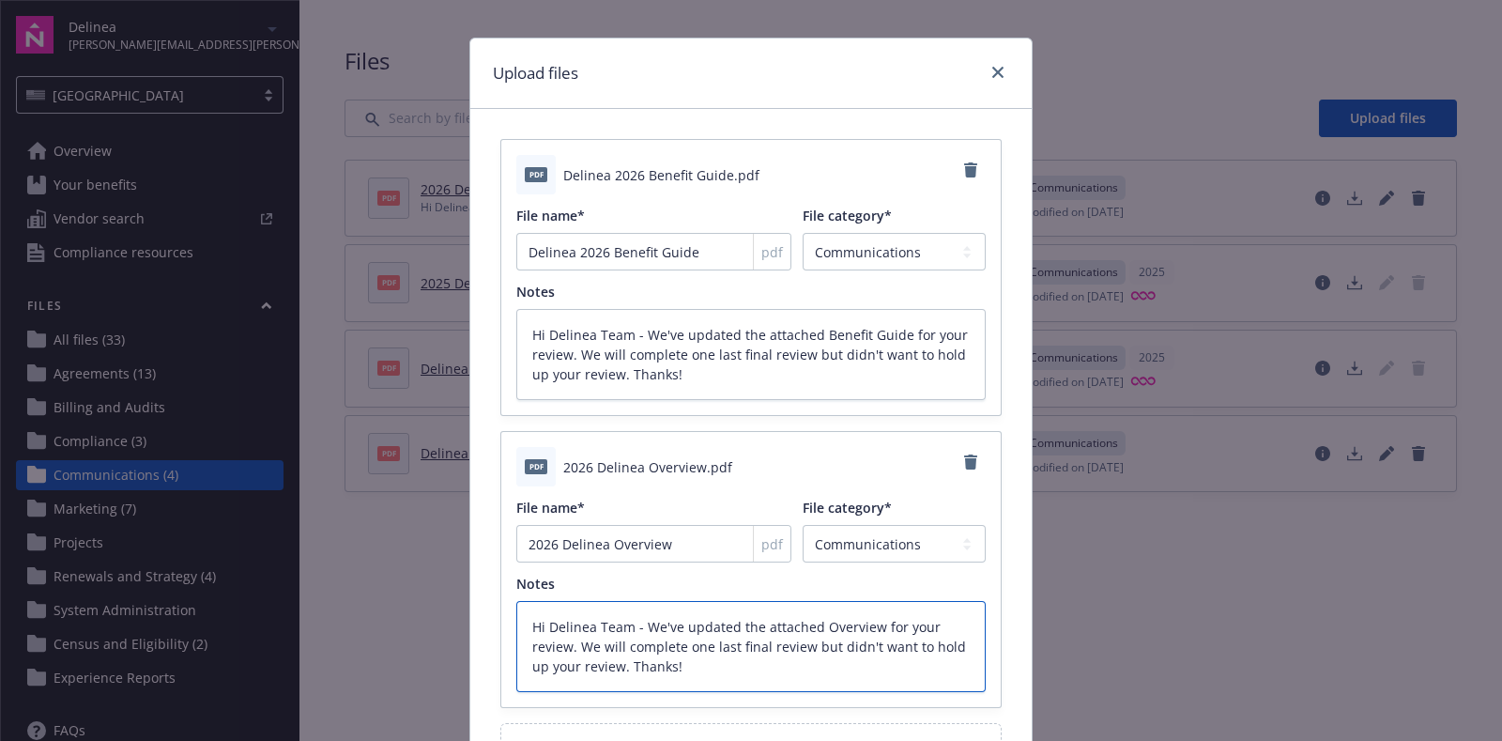
scroll to position [261, 0]
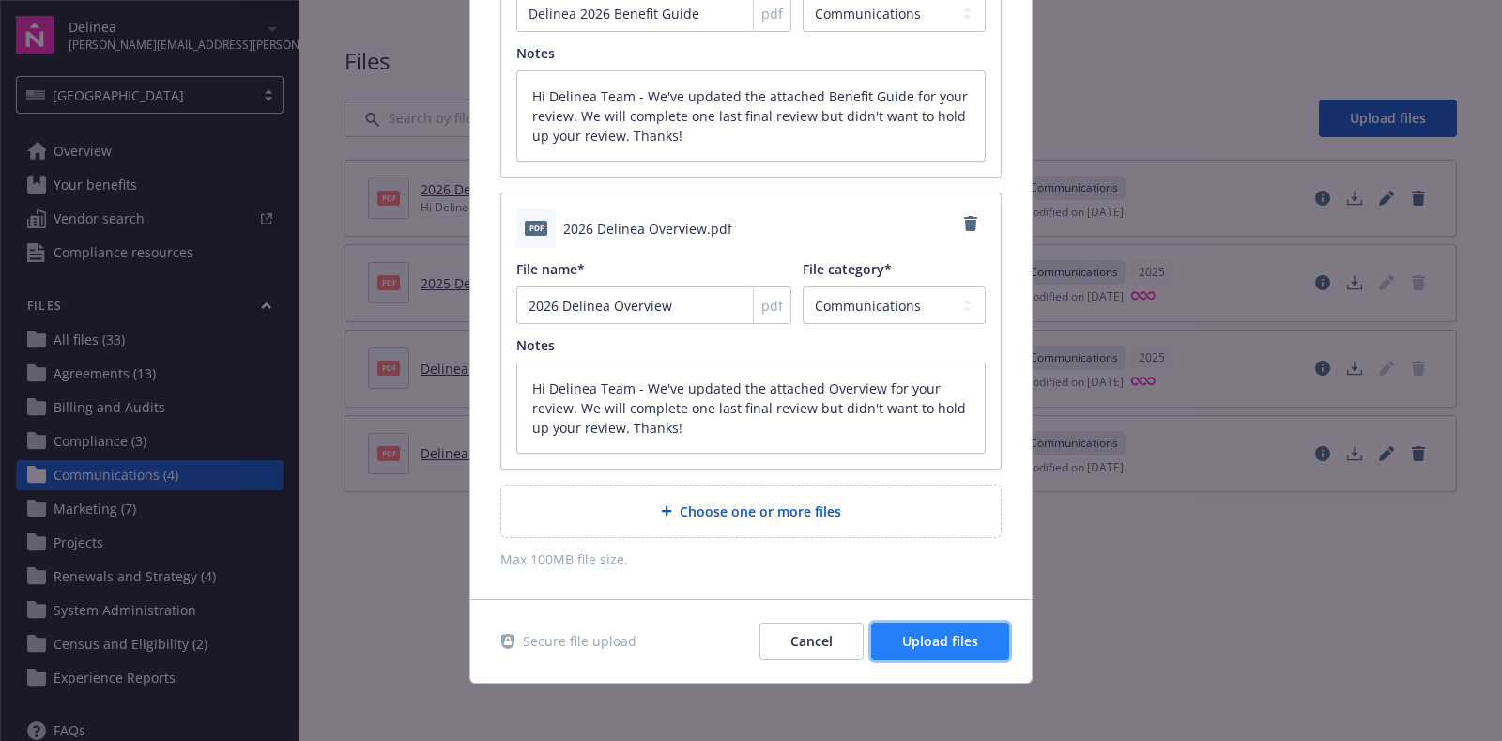
click at [922, 637] on span "Upload files" at bounding box center [940, 641] width 76 height 18
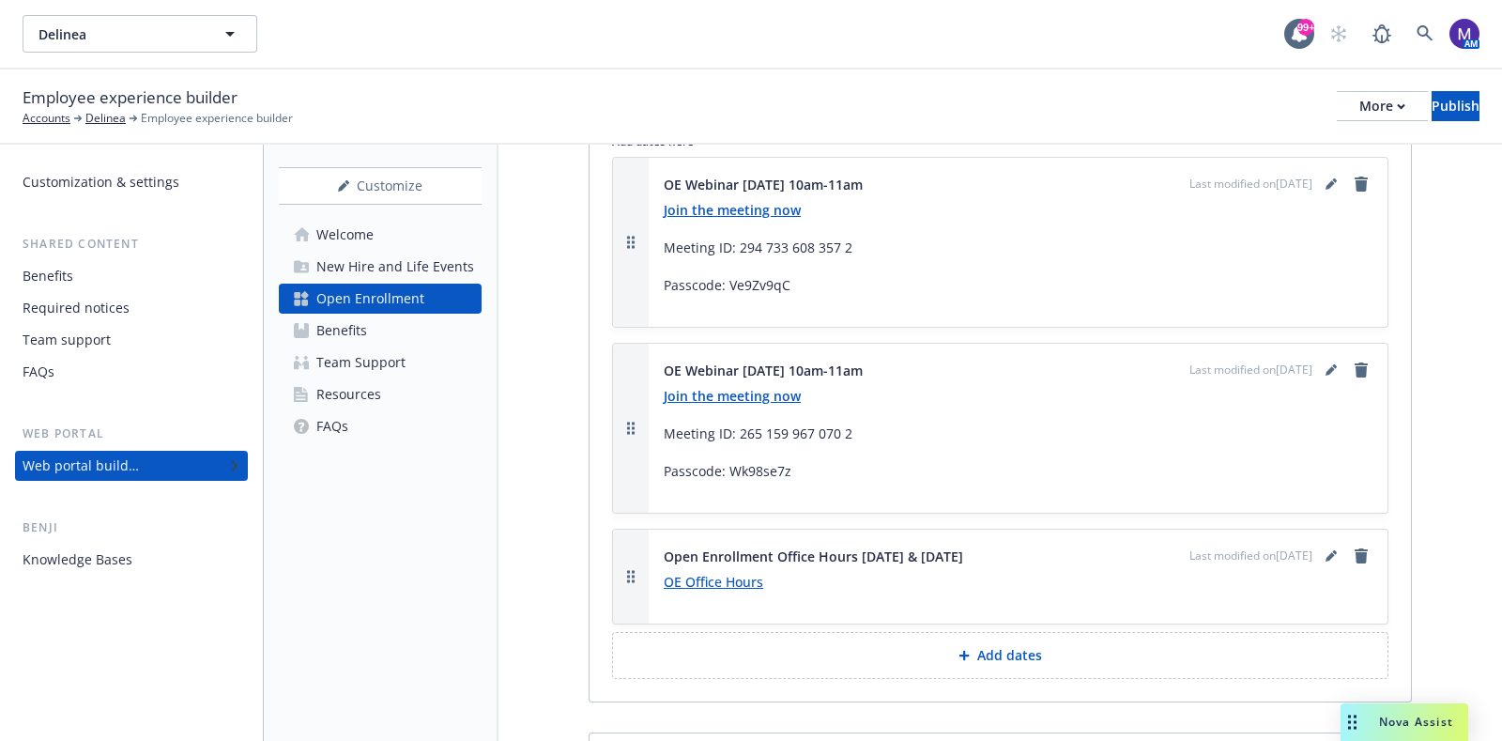
scroll to position [1822, 0]
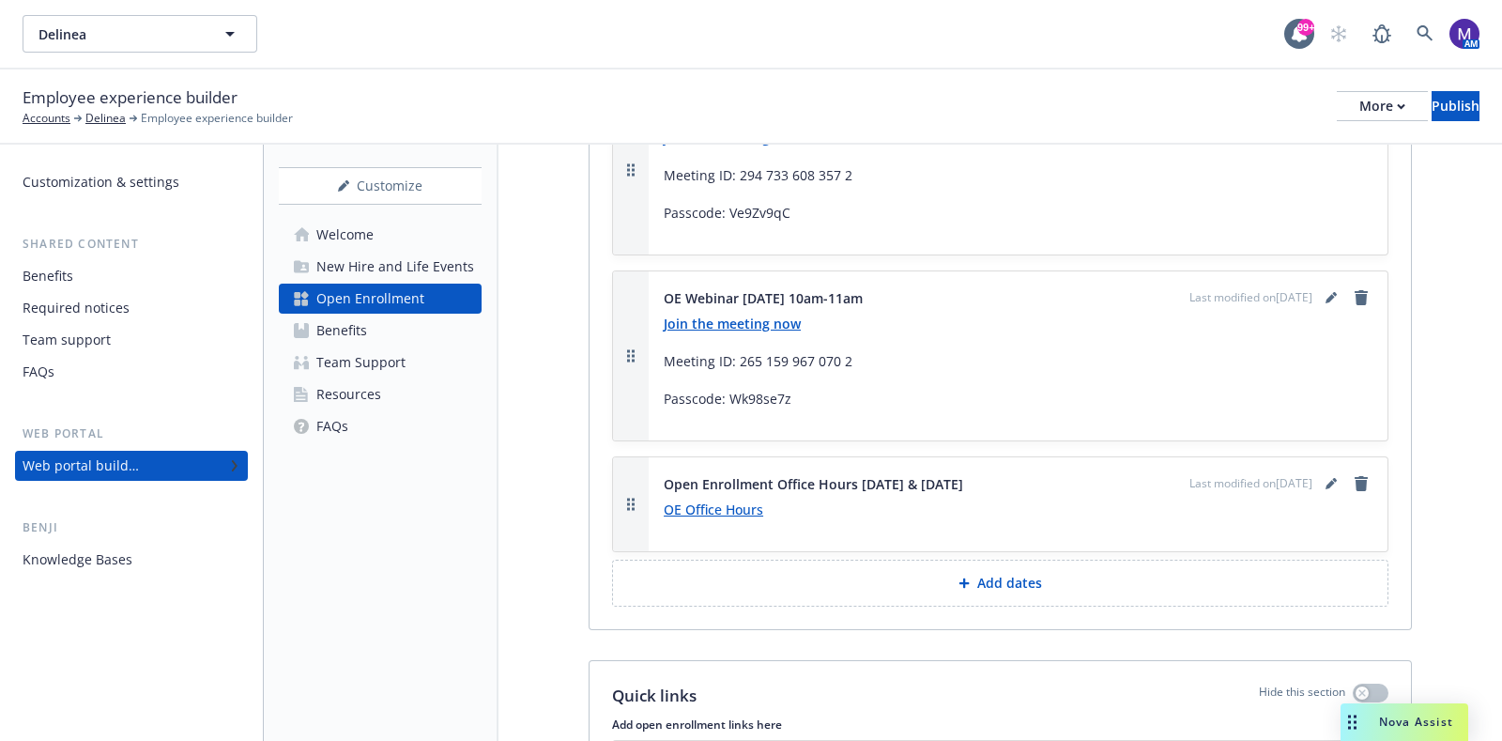
click at [718, 506] on link "OE Office Hours" at bounding box center [714, 509] width 100 height 18
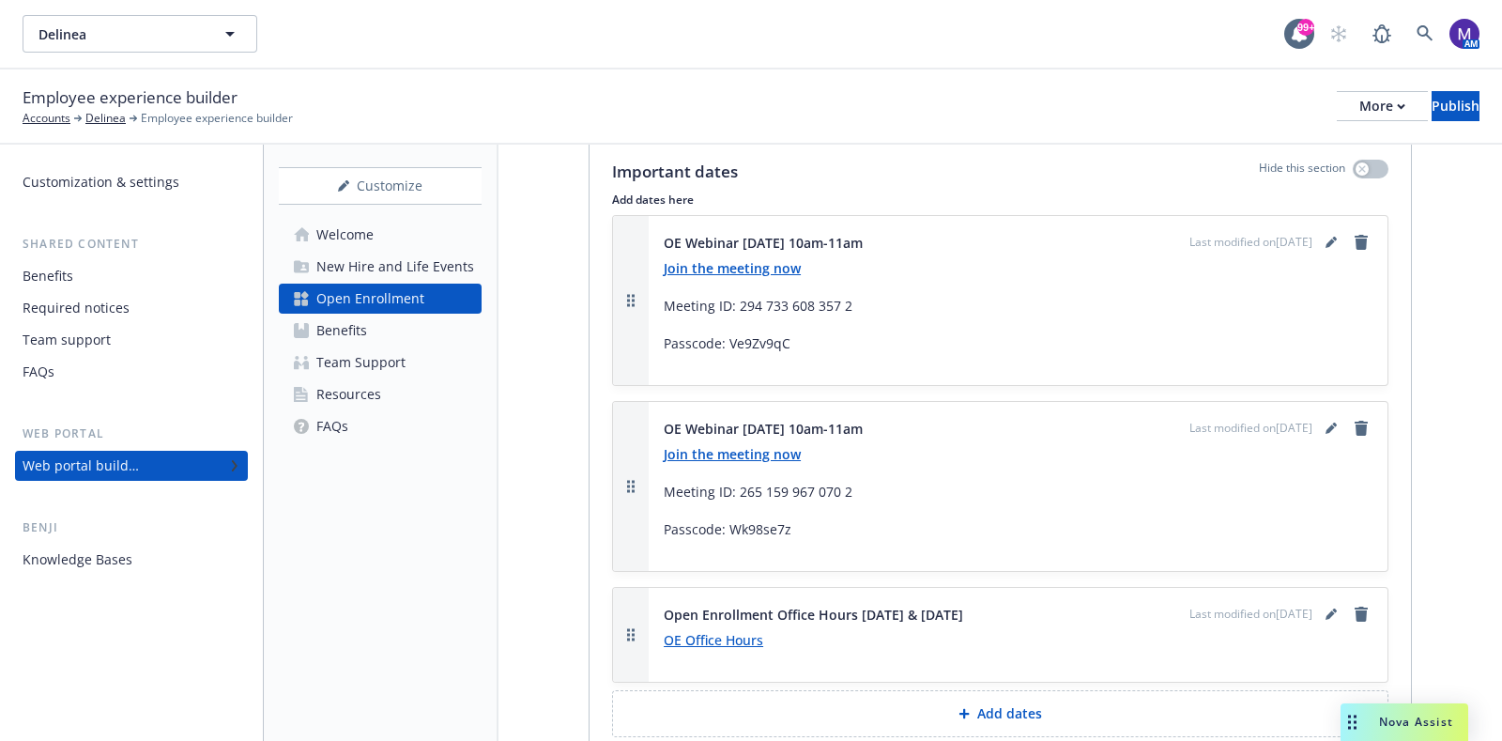
scroll to position [1691, 0]
click at [88, 671] on div "Customization & settings Shared content Benefits Required notices Team support …" at bounding box center [131, 443] width 263 height 596
click at [427, 298] on link "Open Enrollment" at bounding box center [380, 299] width 203 height 30
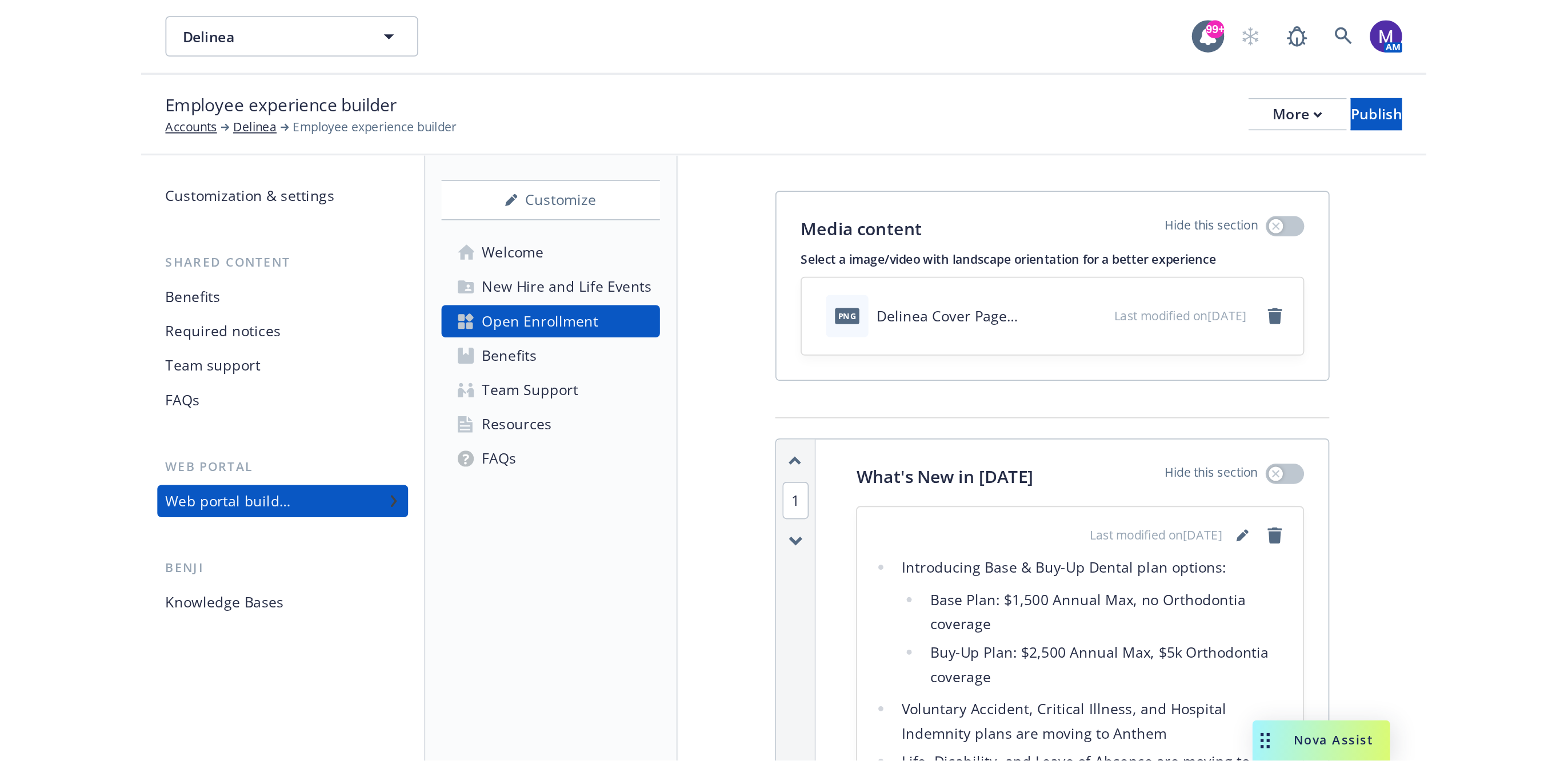
scroll to position [17, 0]
